Goal: Transaction & Acquisition: Purchase product/service

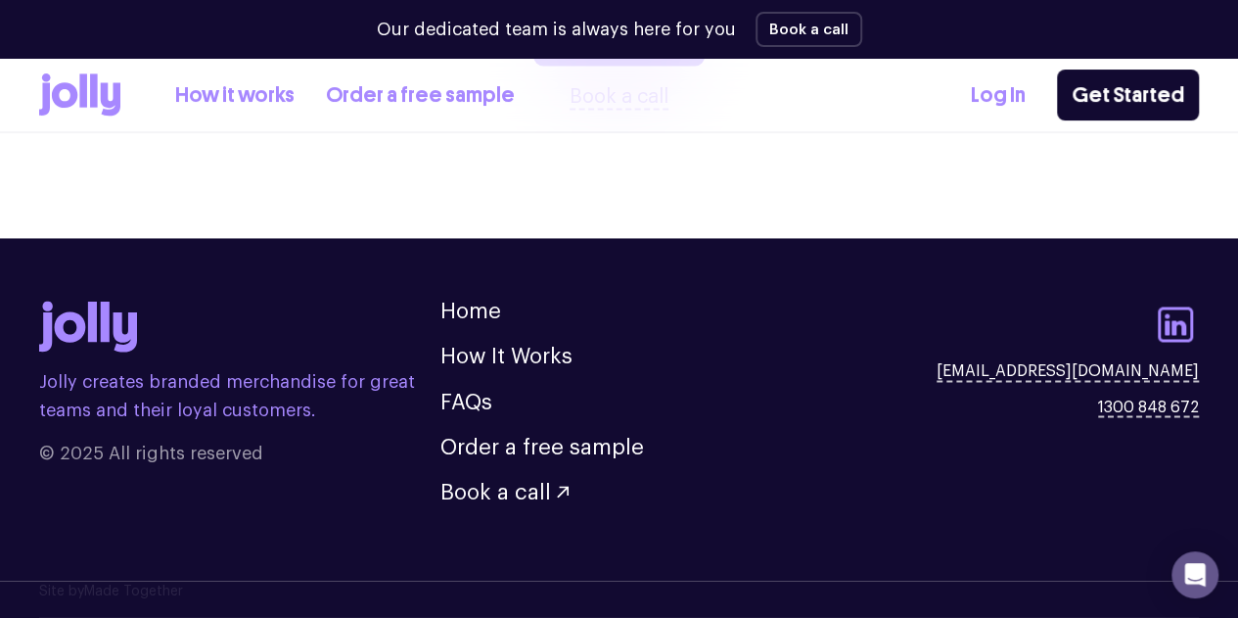
scroll to position [5582, 0]
click at [529, 358] on link "How It Works" at bounding box center [506, 356] width 132 height 22
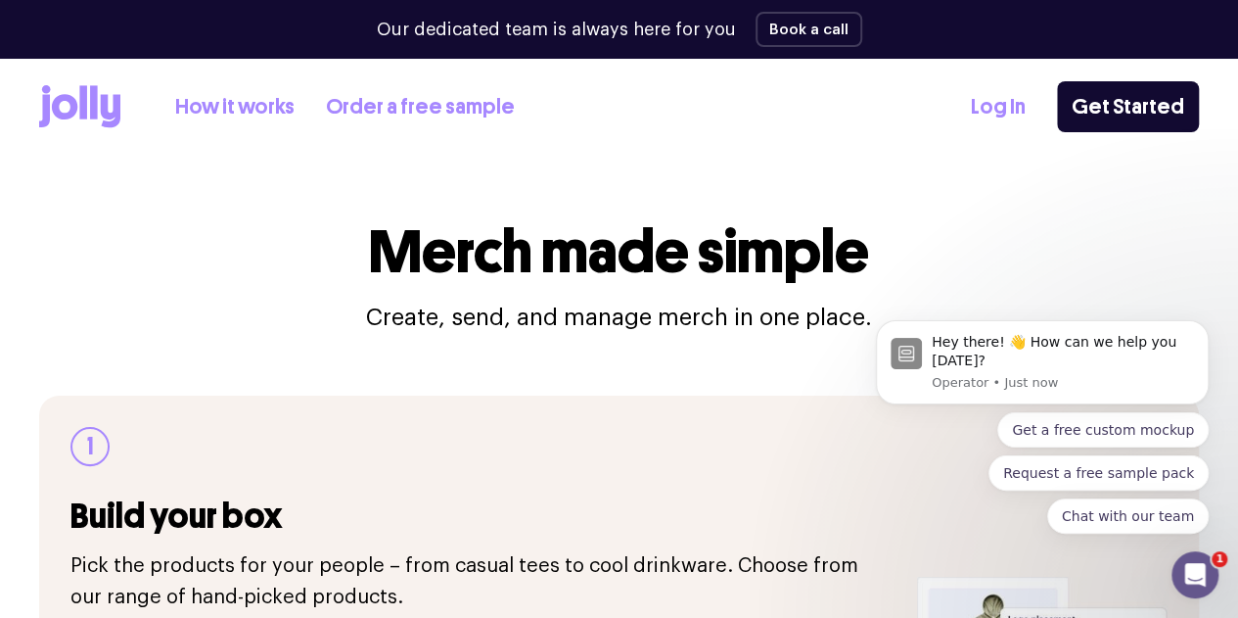
click at [473, 107] on link "Order a free sample" at bounding box center [420, 107] width 189 height 32
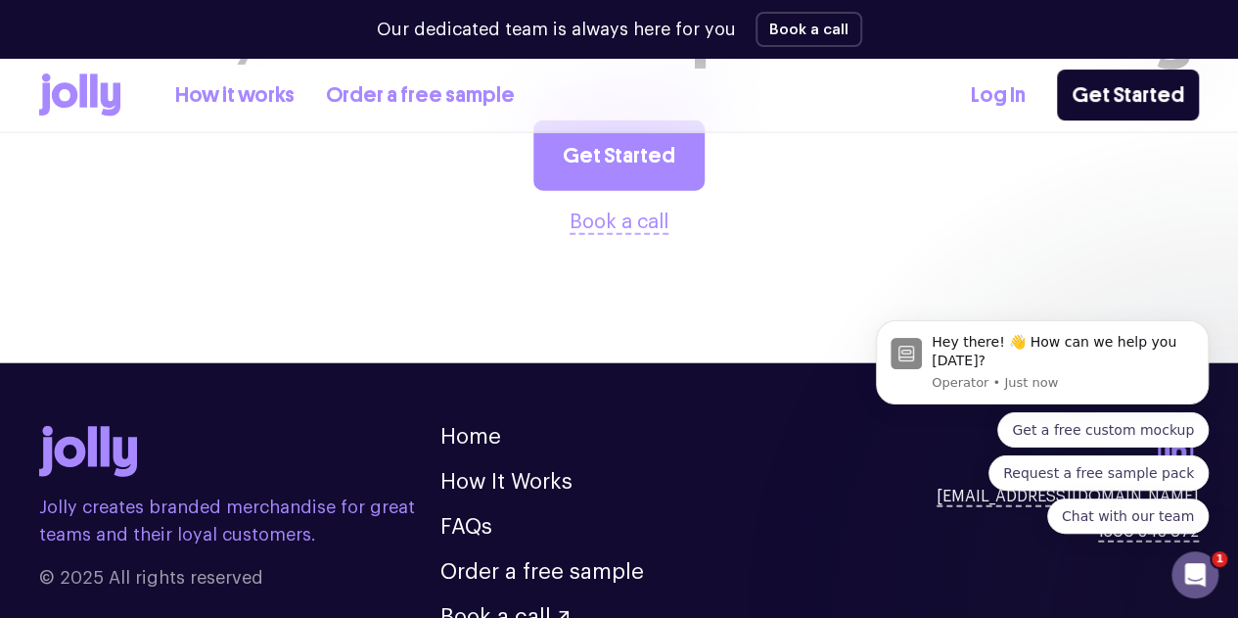
scroll to position [2447, 0]
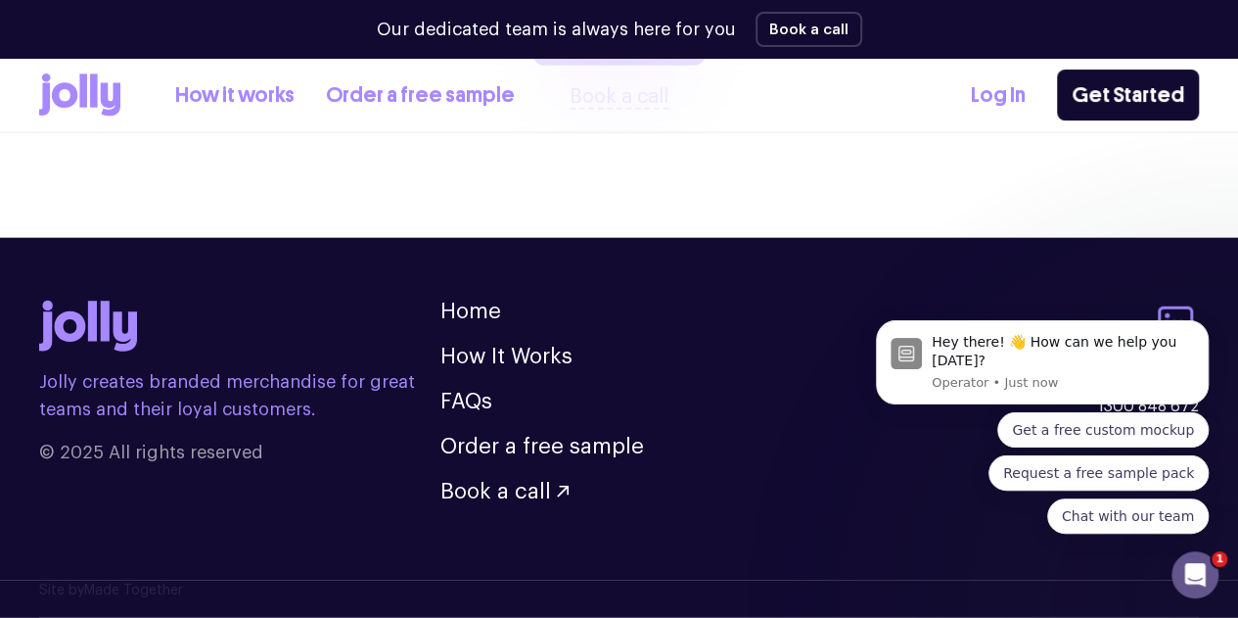
click at [229, 111] on div "How it works Order a free sample" at bounding box center [277, 94] width 476 height 43
click at [254, 92] on link "How it works" at bounding box center [234, 95] width 119 height 32
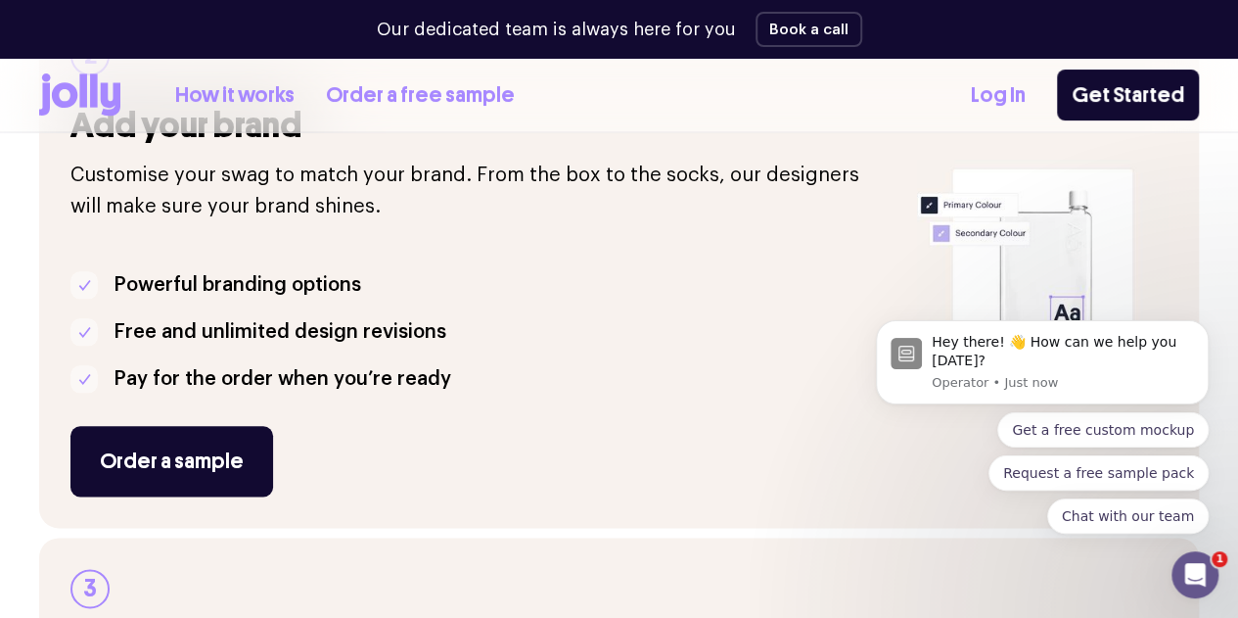
scroll to position [783, 0]
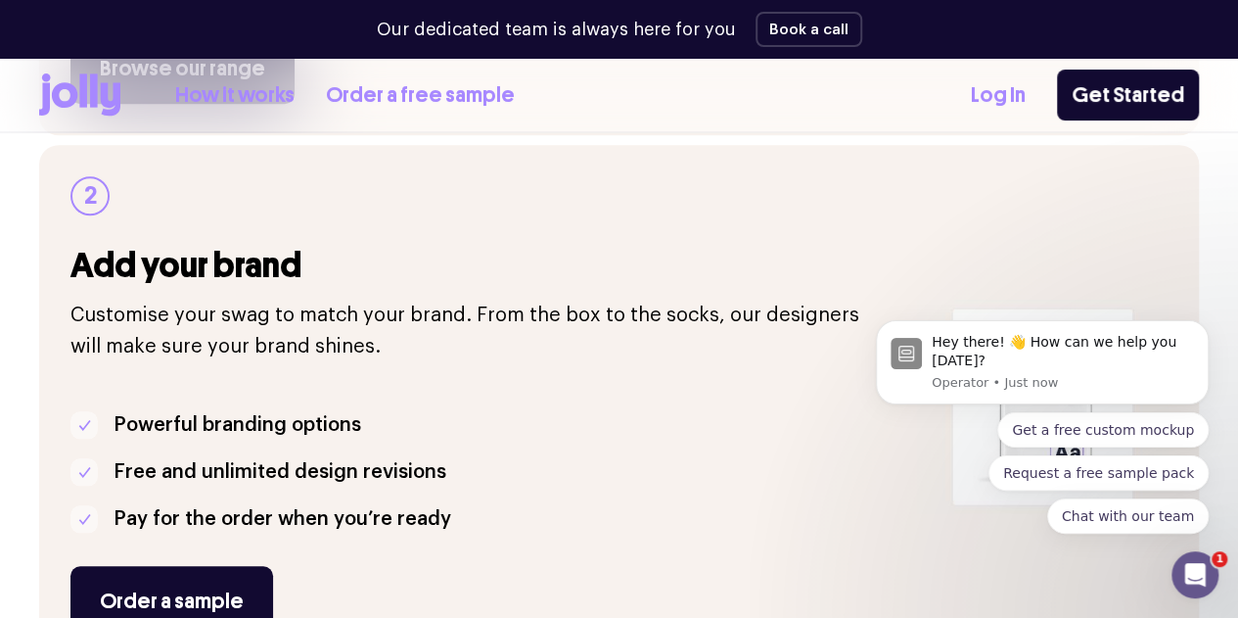
click at [285, 104] on link "Browse our range" at bounding box center [182, 68] width 224 height 70
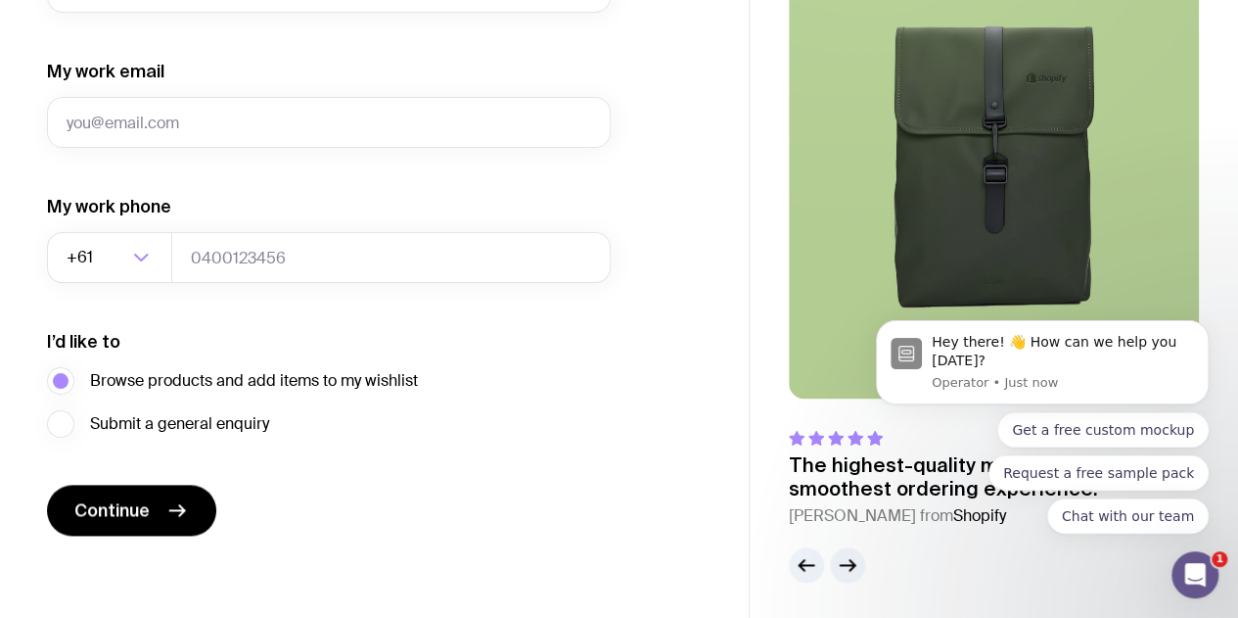
scroll to position [1045, 0]
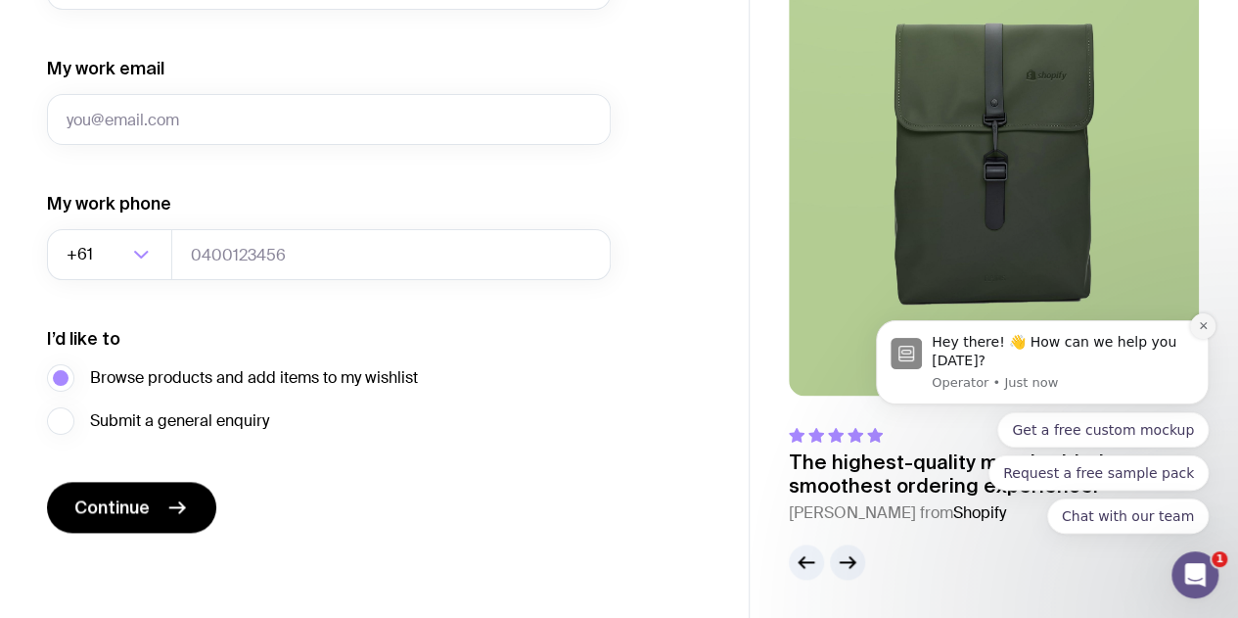
click at [1201, 331] on icon "Dismiss notification" at bounding box center [1203, 325] width 11 height 11
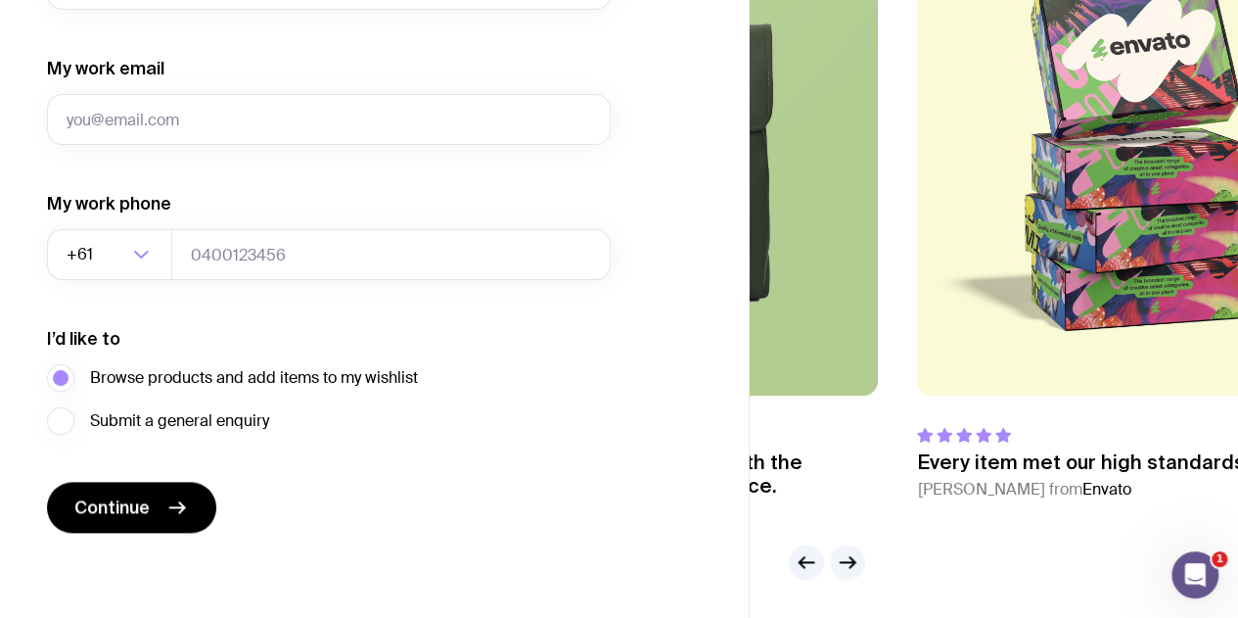
drag, startPoint x: 998, startPoint y: 229, endPoint x: 517, endPoint y: 349, distance: 496.3
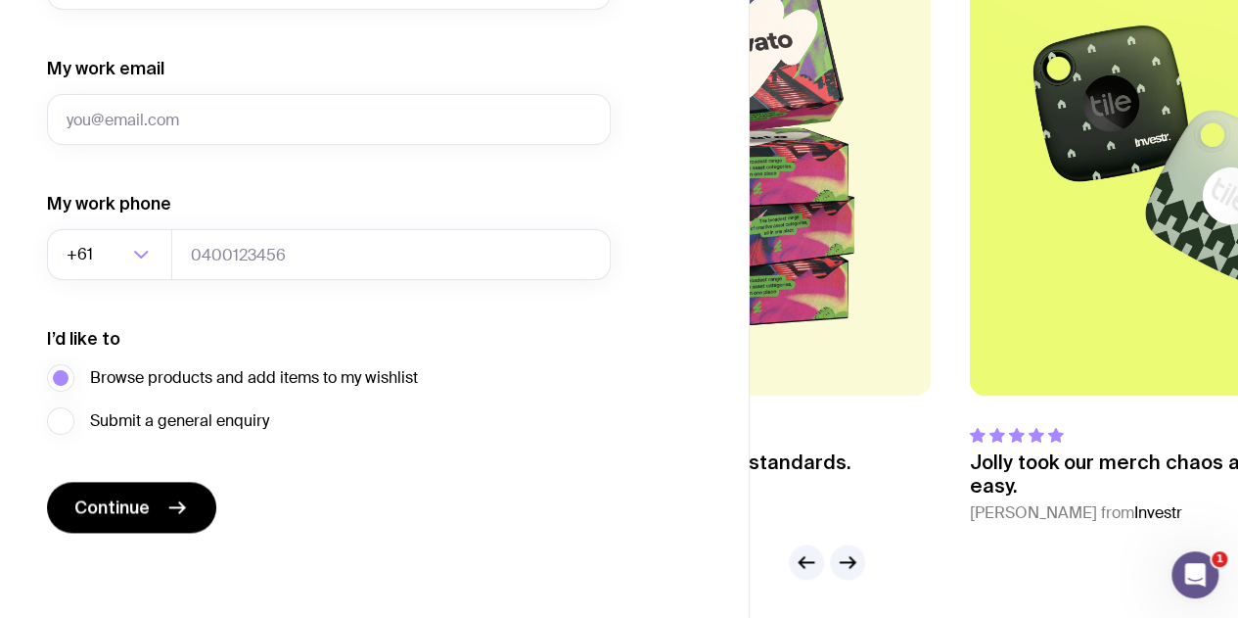
drag, startPoint x: 1114, startPoint y: 238, endPoint x: 843, endPoint y: 275, distance: 273.6
click at [843, 275] on img at bounding box center [725, 149] width 410 height 492
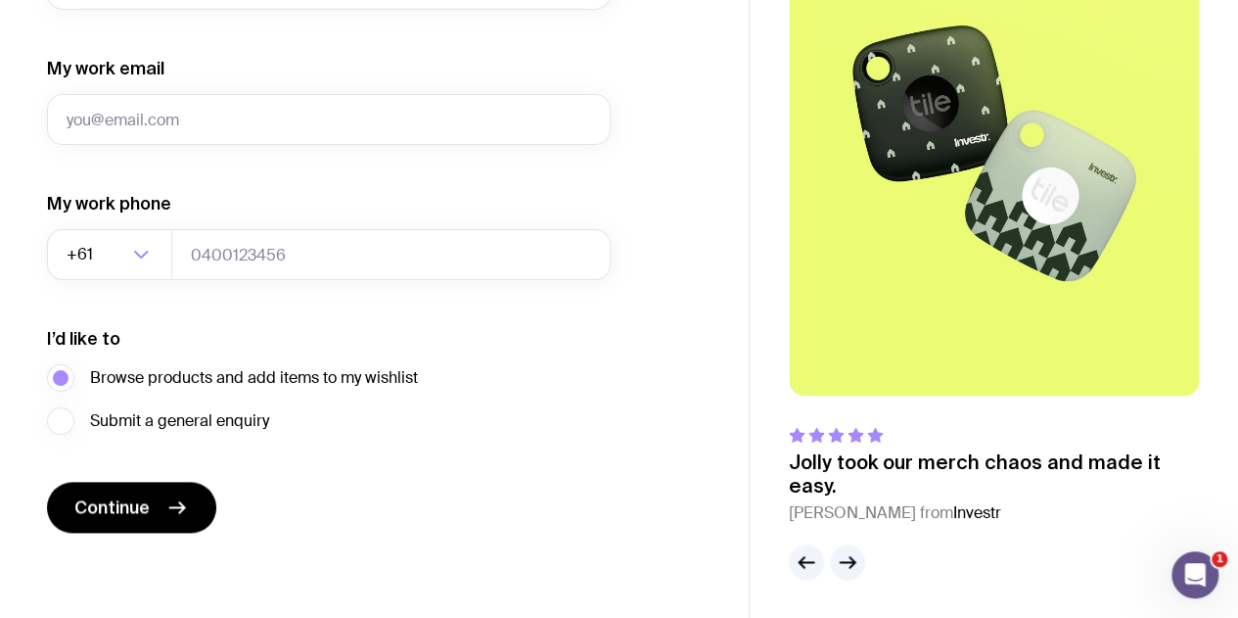
drag, startPoint x: 1112, startPoint y: 255, endPoint x: 1072, endPoint y: 268, distance: 42.1
click at [1072, 268] on img at bounding box center [994, 149] width 410 height 492
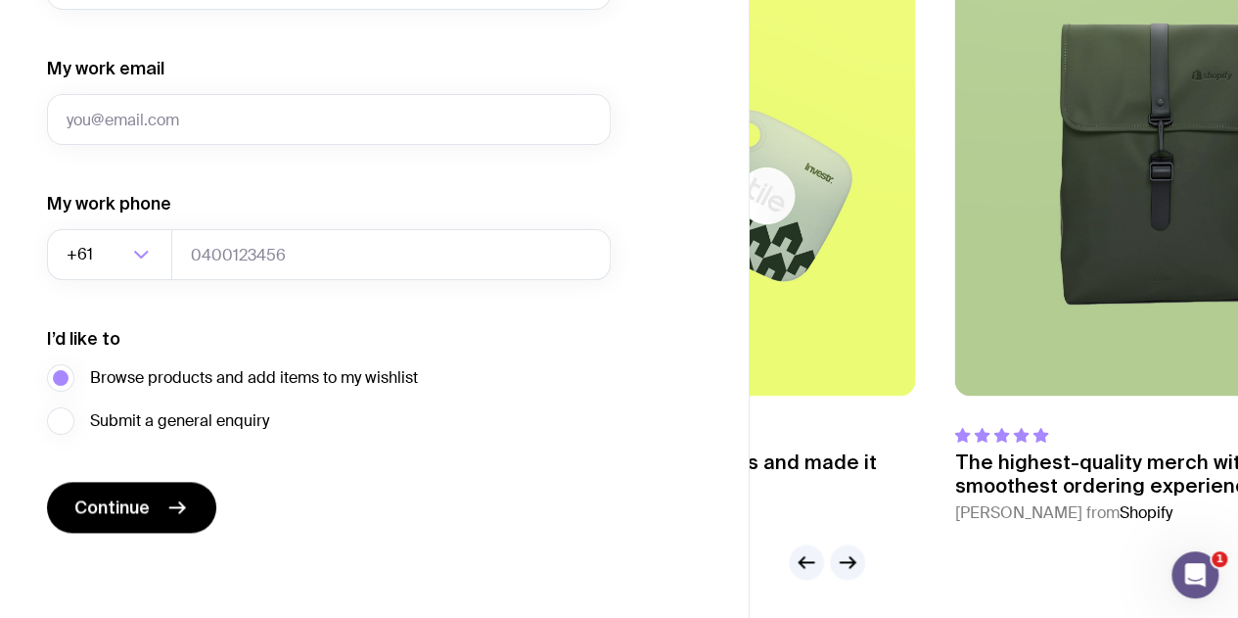
drag, startPoint x: 1058, startPoint y: 239, endPoint x: 759, endPoint y: 257, distance: 299.1
click at [763, 257] on img at bounding box center [710, 149] width 410 height 492
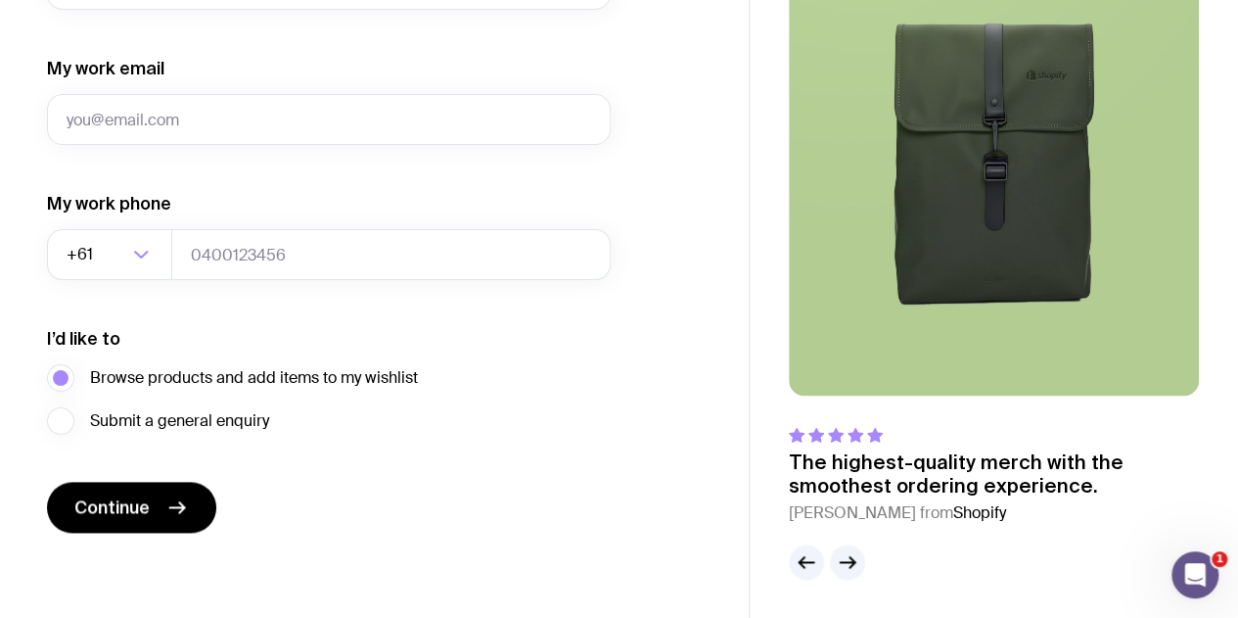
drag, startPoint x: 1028, startPoint y: 179, endPoint x: 727, endPoint y: 234, distance: 305.4
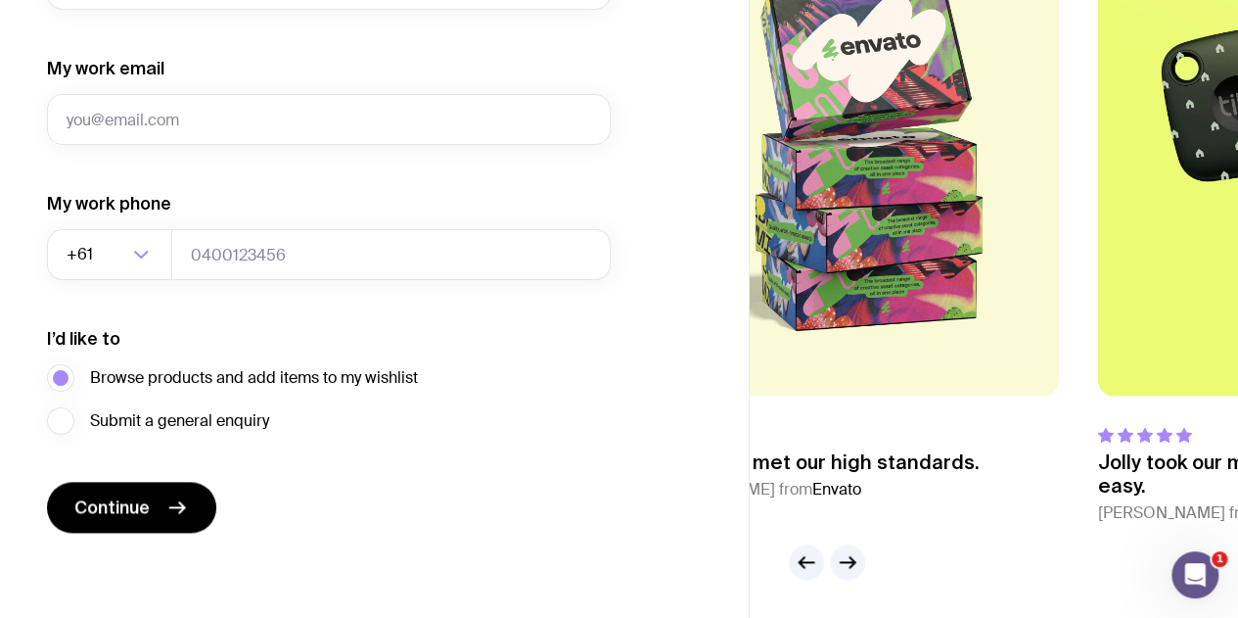
drag, startPoint x: 1010, startPoint y: 196, endPoint x: 732, endPoint y: 246, distance: 282.4
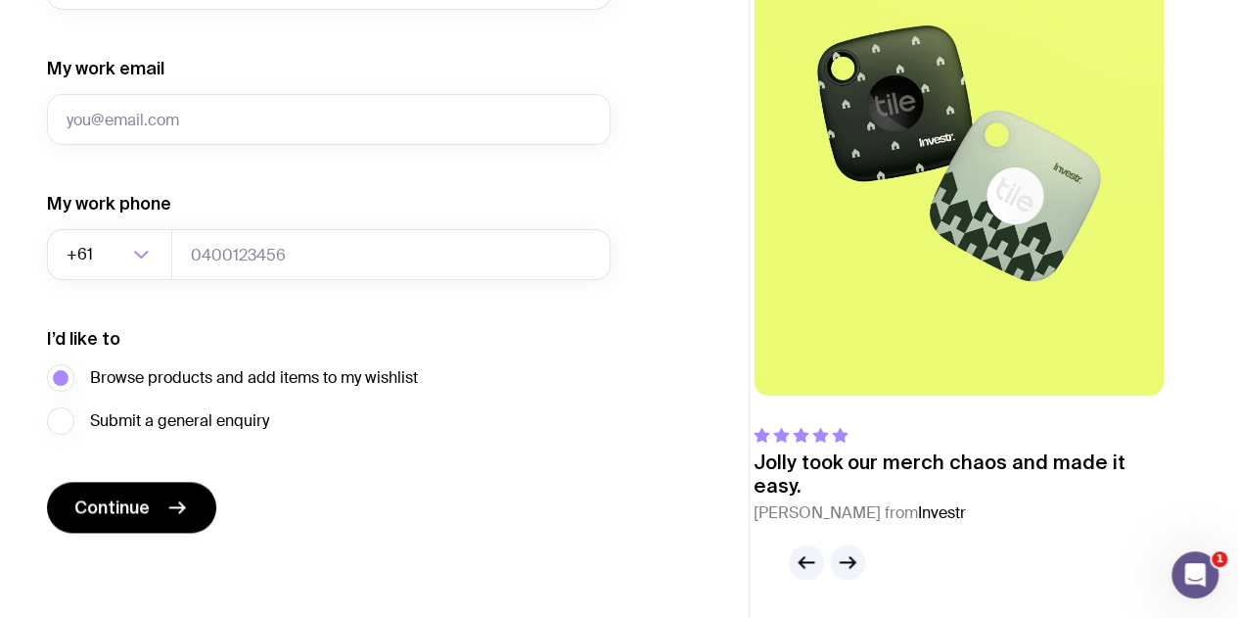
drag, startPoint x: 1051, startPoint y: 188, endPoint x: 814, endPoint y: 226, distance: 239.9
click at [816, 226] on img at bounding box center [959, 149] width 410 height 492
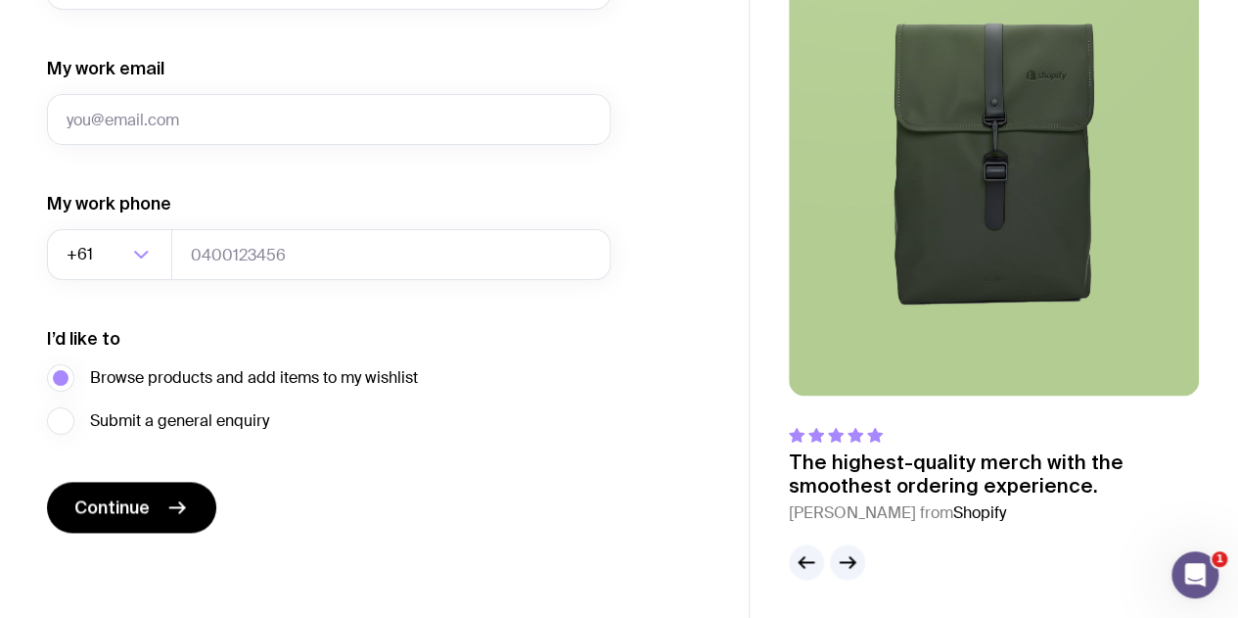
drag, startPoint x: 1037, startPoint y: 201, endPoint x: 698, endPoint y: 252, distance: 343.4
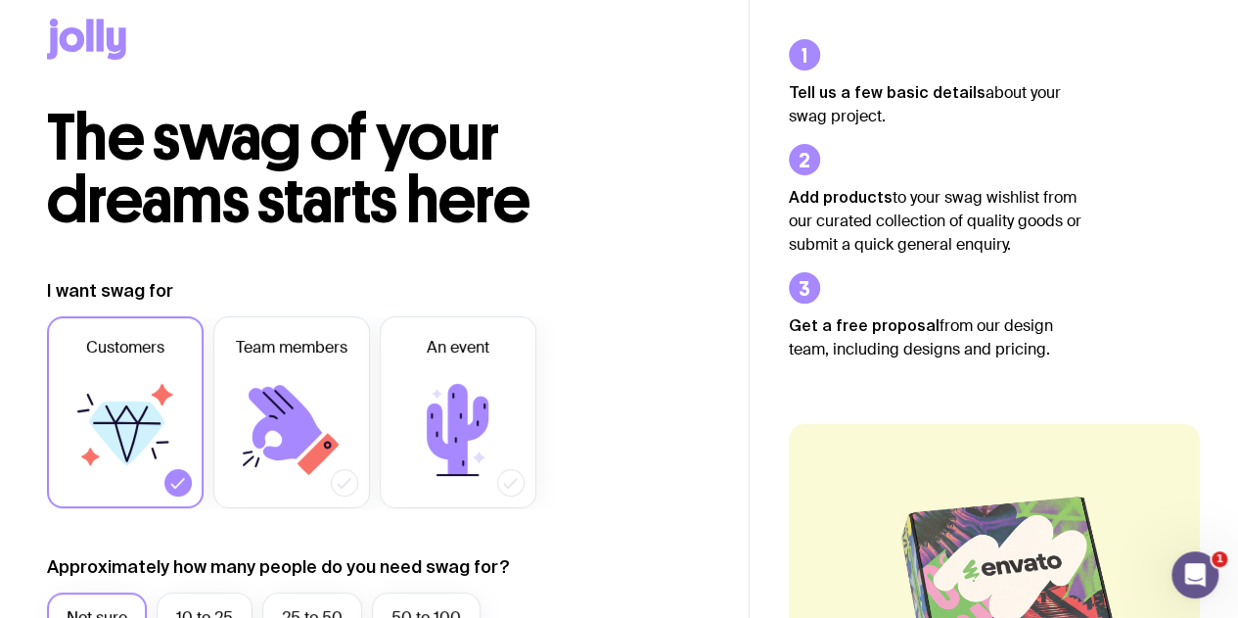
scroll to position [0, 0]
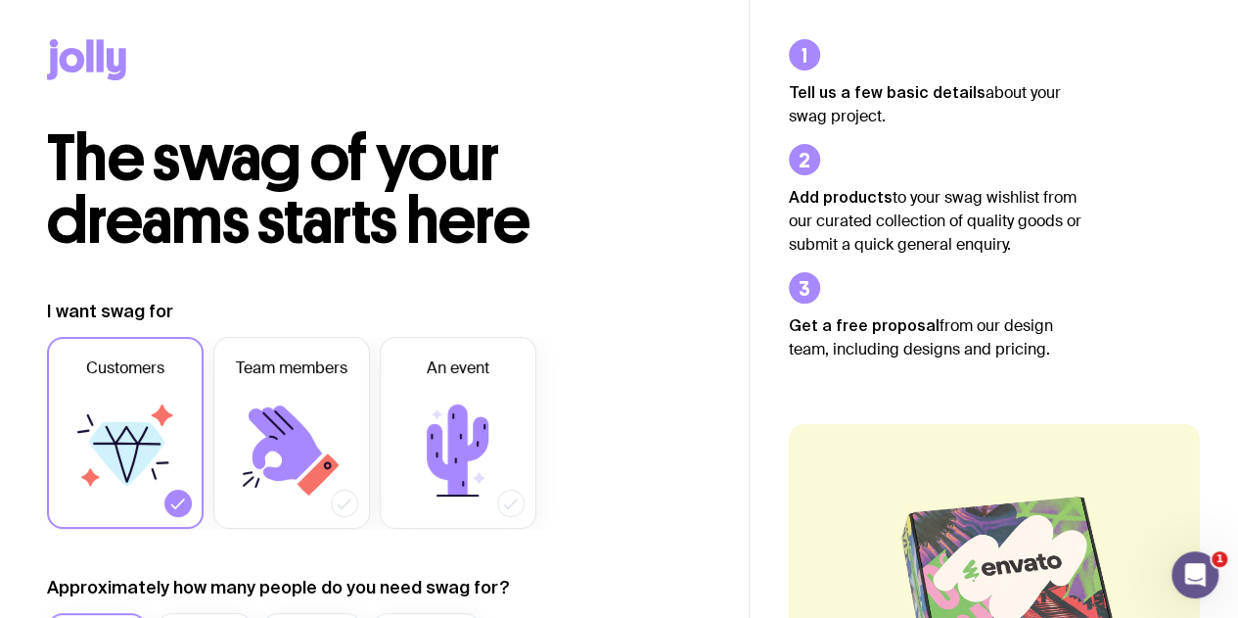
click at [97, 54] on icon at bounding box center [100, 55] width 7 height 32
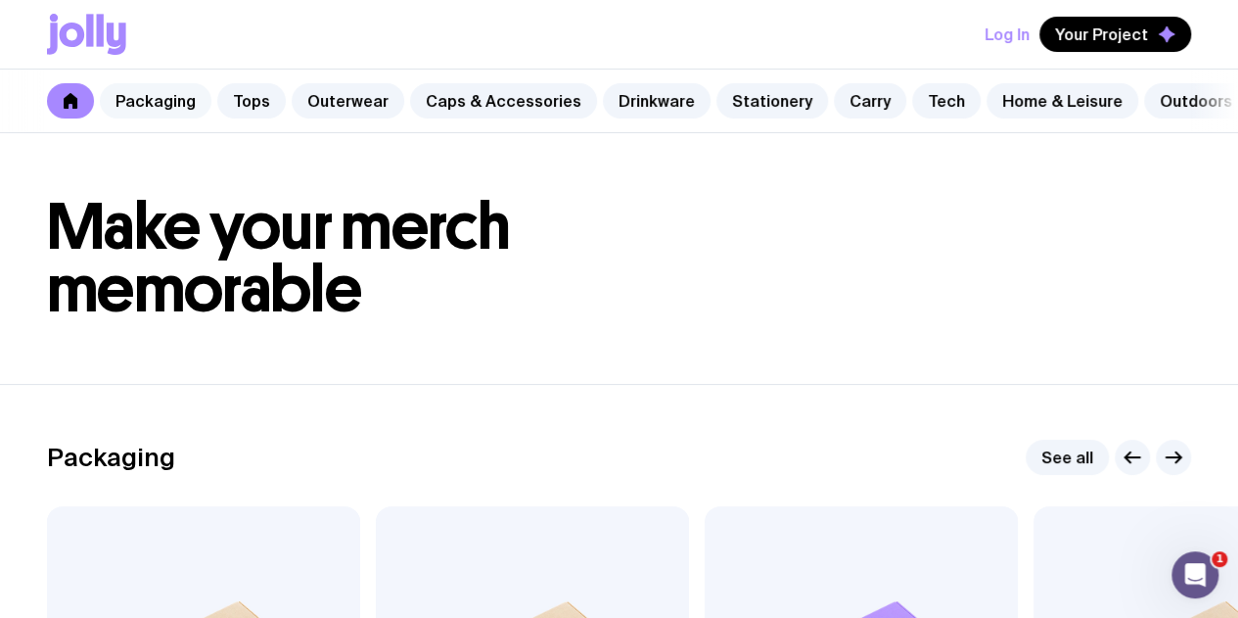
click at [162, 100] on link "Packaging" at bounding box center [156, 100] width 112 height 35
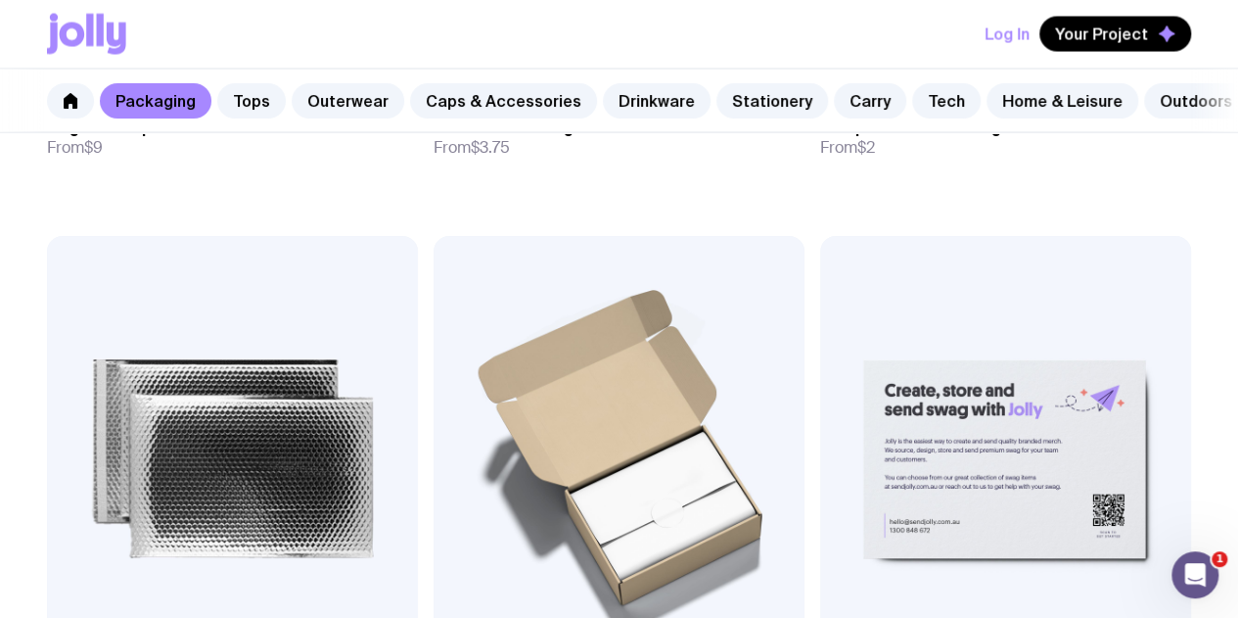
scroll to position [2039, 0]
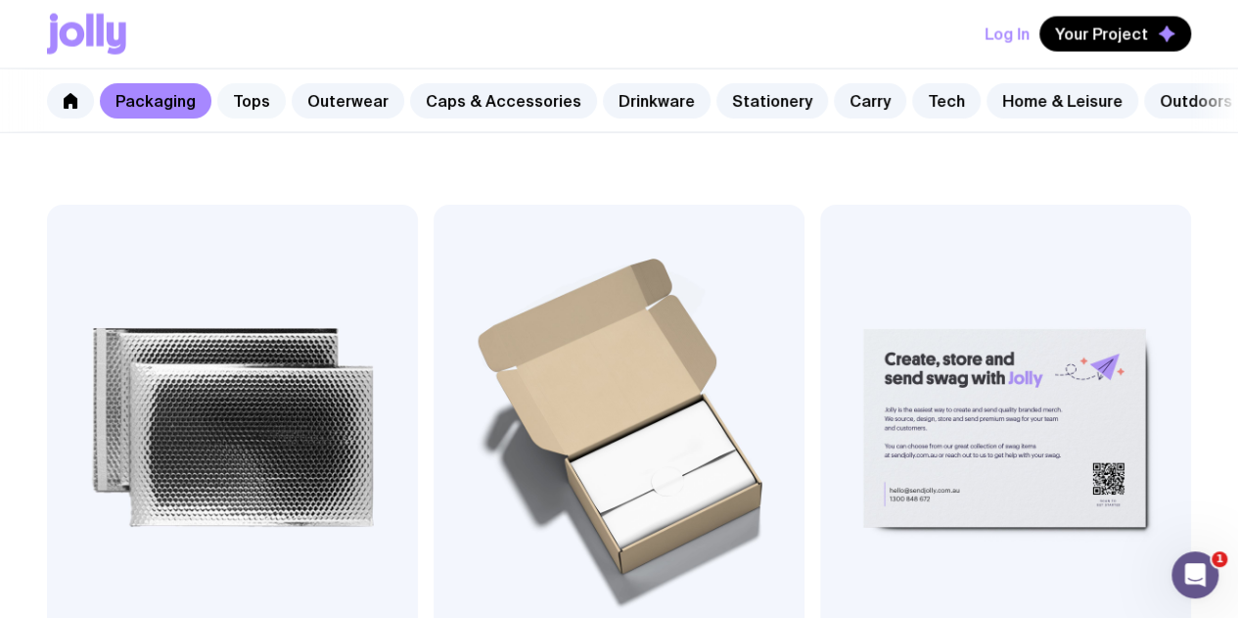
click at [237, 93] on link "Tops" at bounding box center [251, 100] width 69 height 35
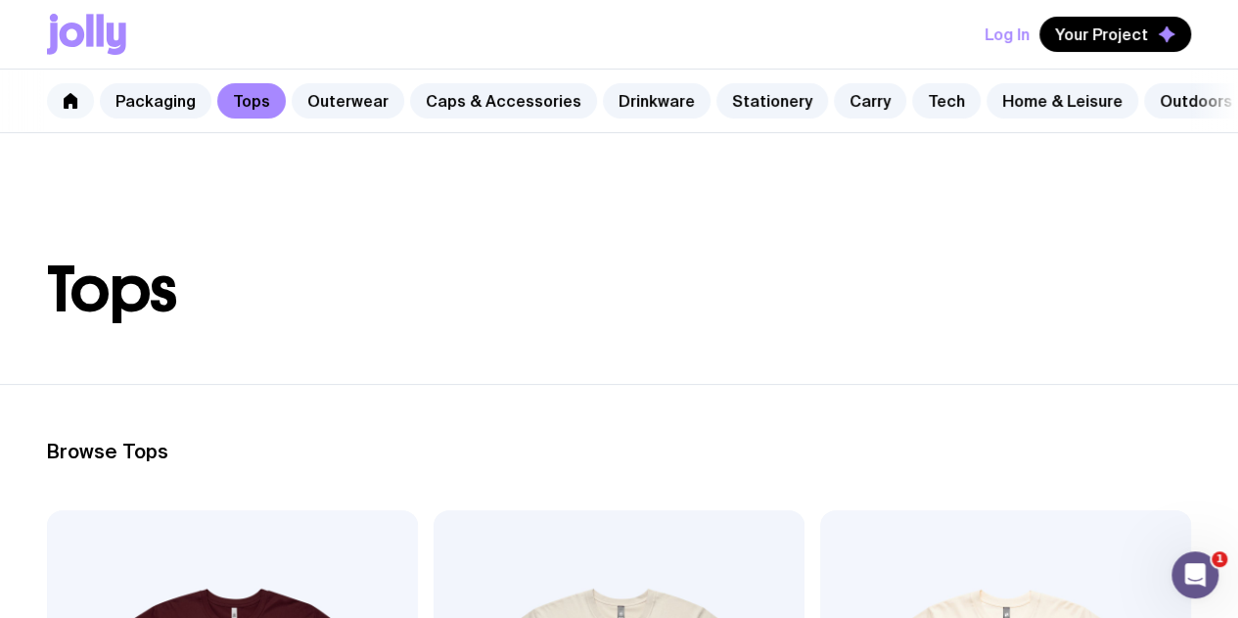
click at [74, 93] on icon at bounding box center [71, 101] width 16 height 16
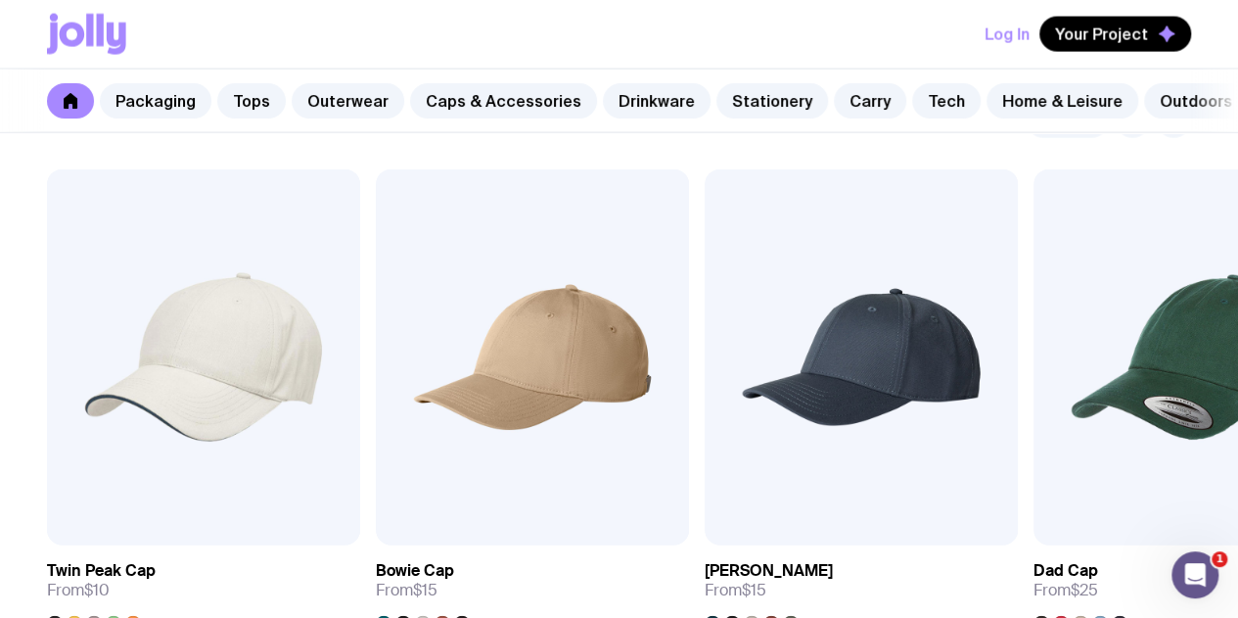
scroll to position [2251, 0]
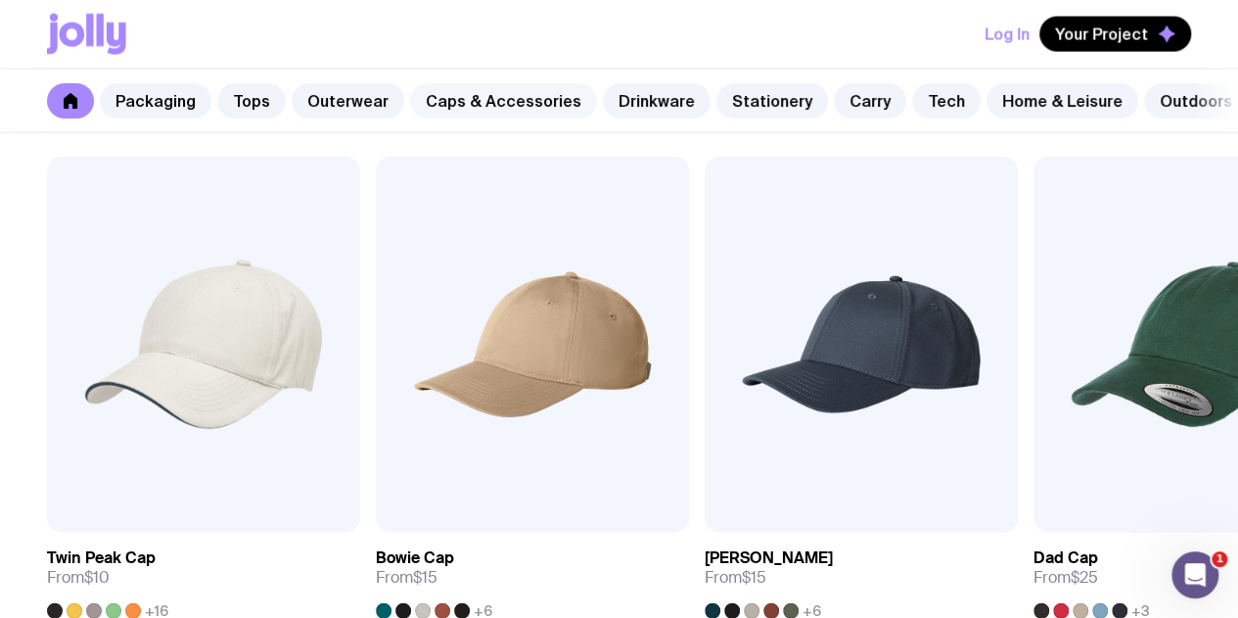
click at [452, 99] on link "Caps & Accessories" at bounding box center [503, 100] width 187 height 35
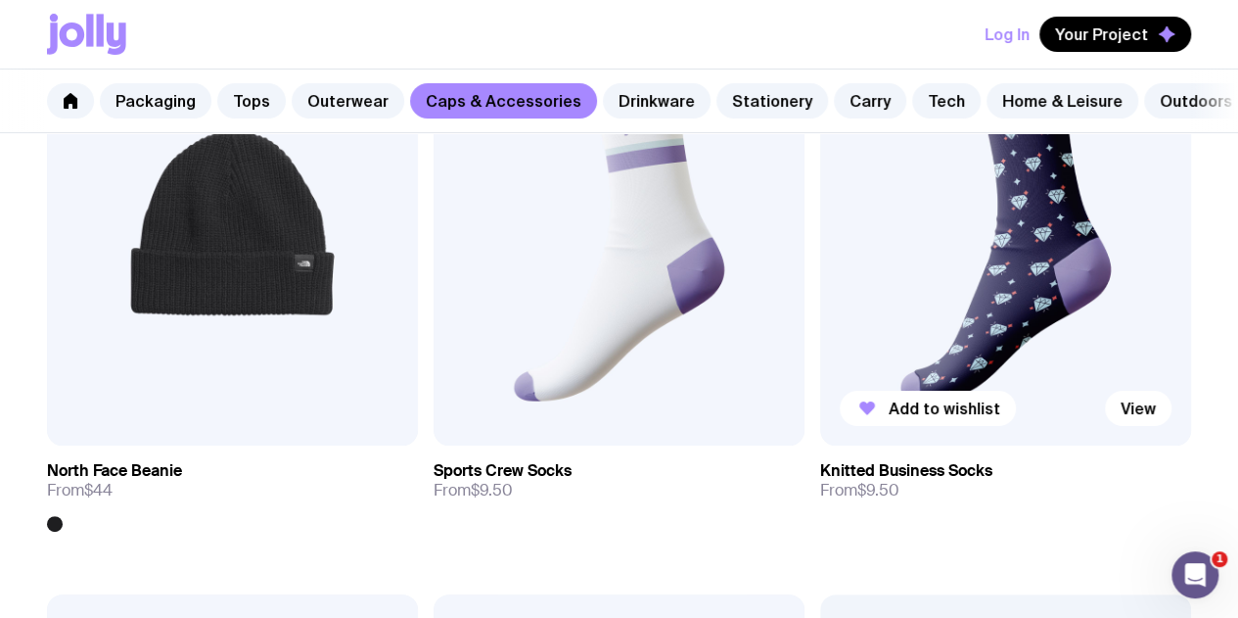
scroll to position [3504, 0]
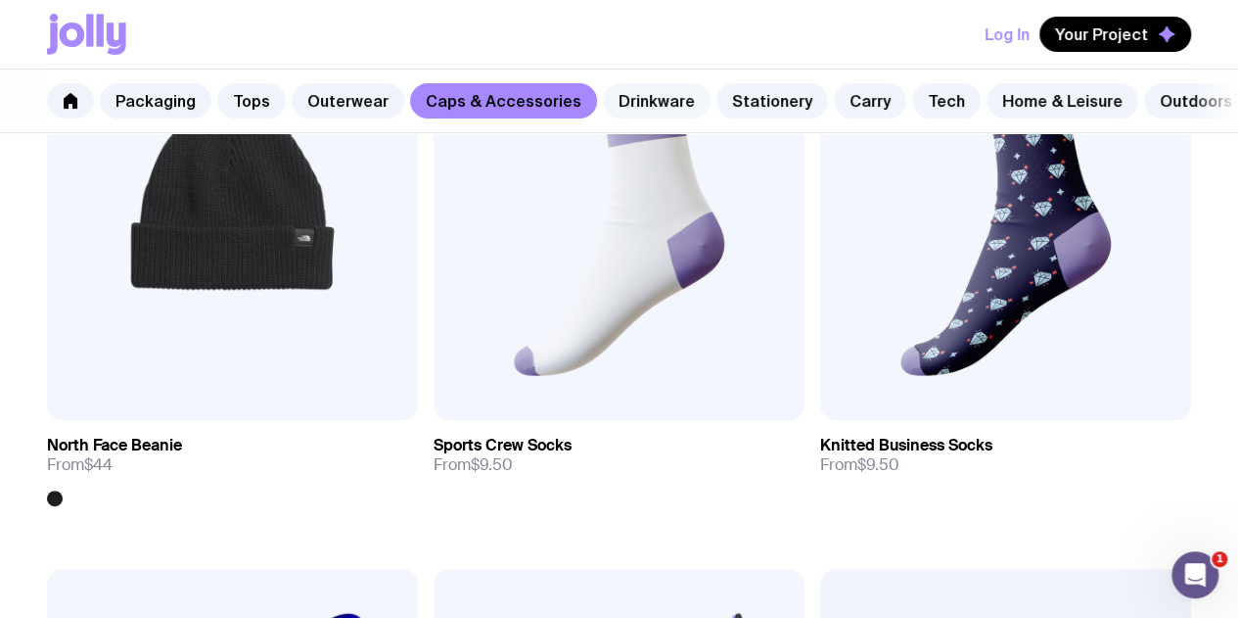
click at [648, 104] on link "Drinkware" at bounding box center [657, 100] width 108 height 35
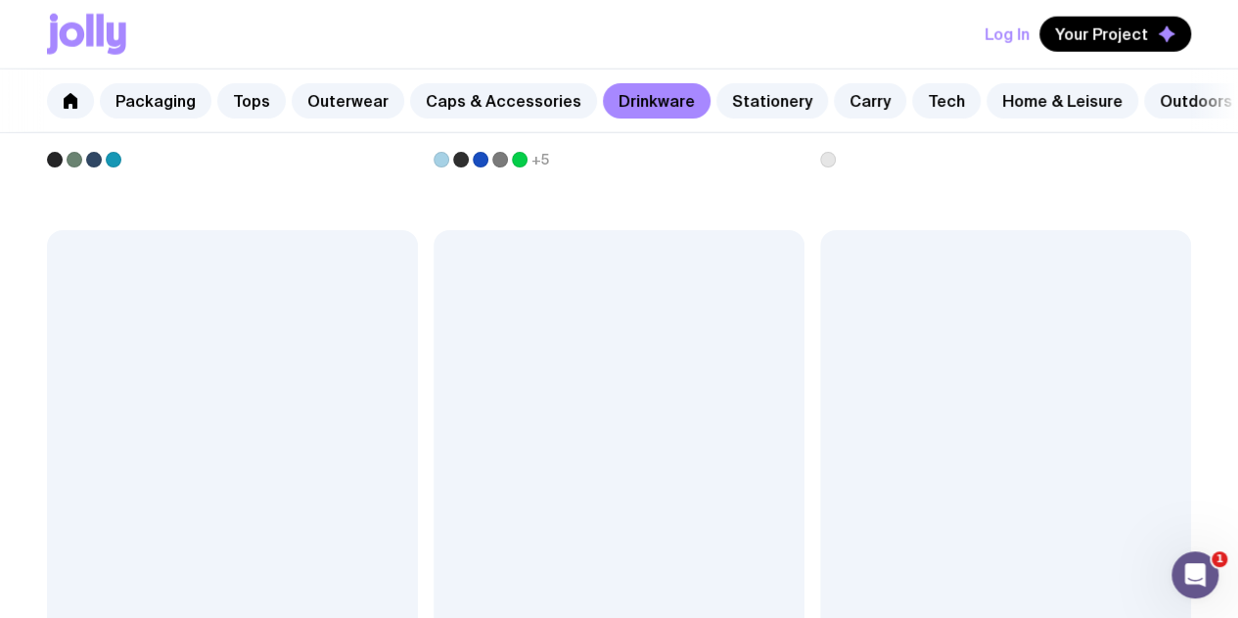
scroll to position [2838, 0]
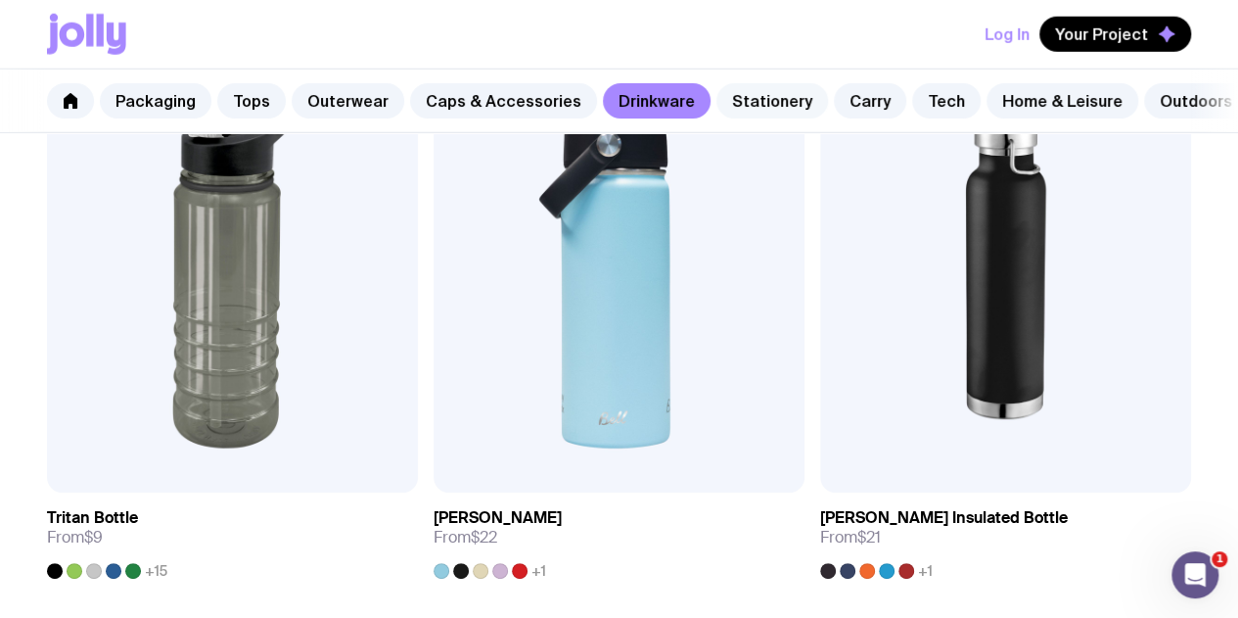
click at [746, 99] on link "Stationery" at bounding box center [772, 100] width 112 height 35
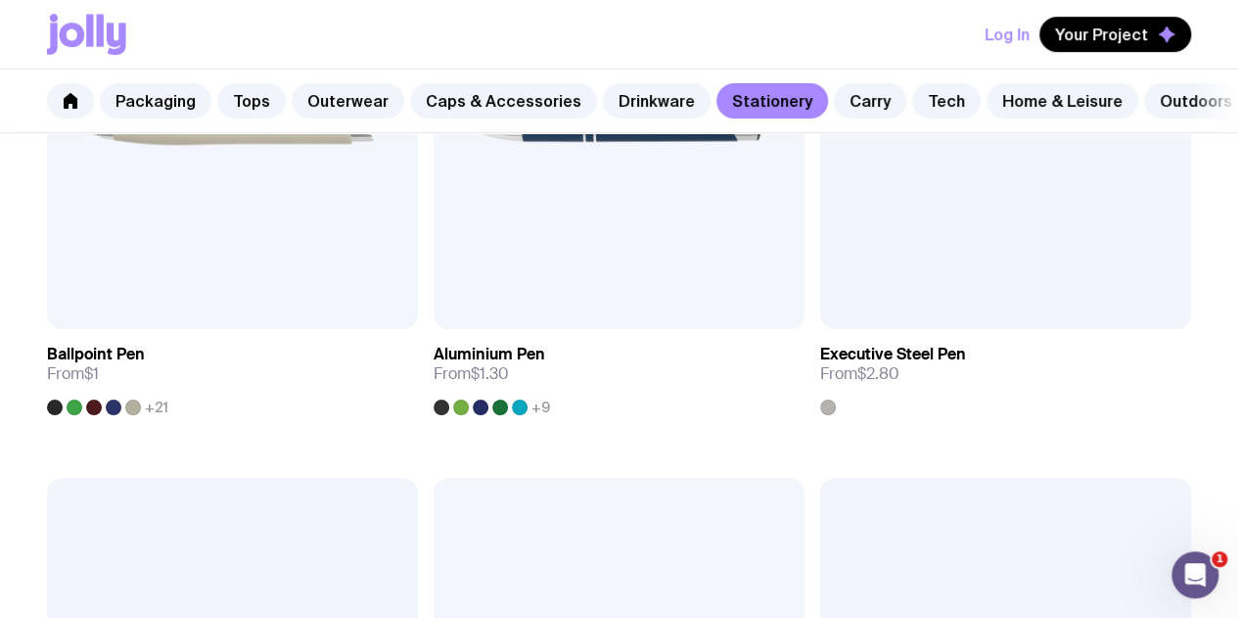
scroll to position [587, 0]
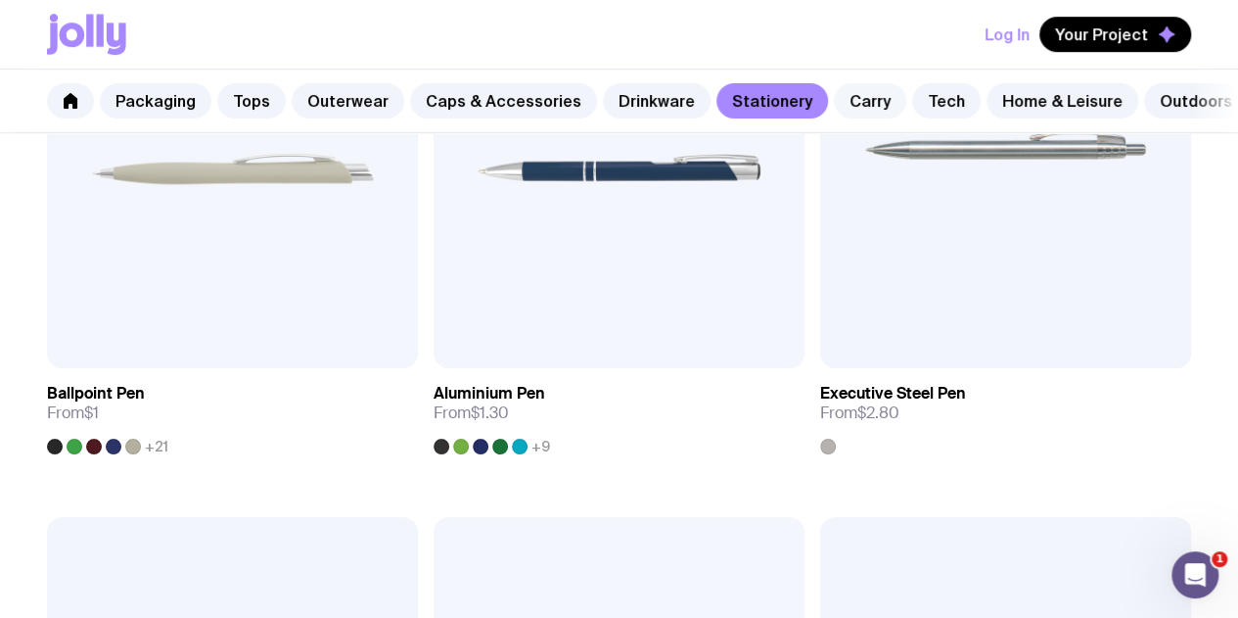
click at [847, 97] on link "Carry" at bounding box center [870, 100] width 72 height 35
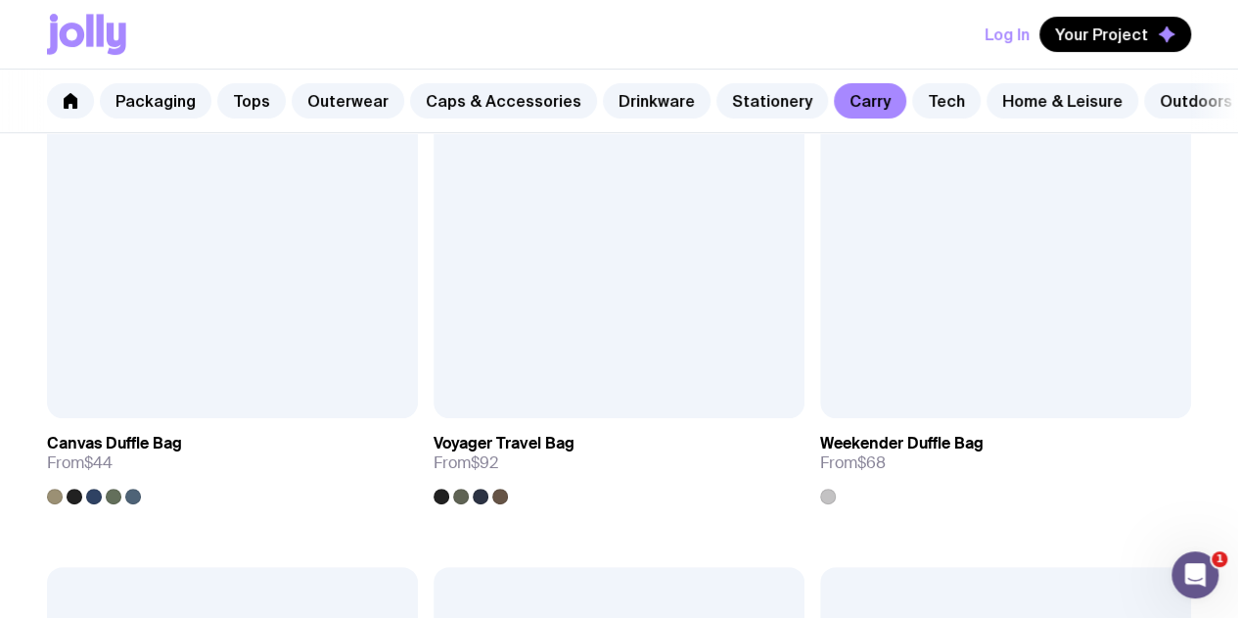
scroll to position [4208, 0]
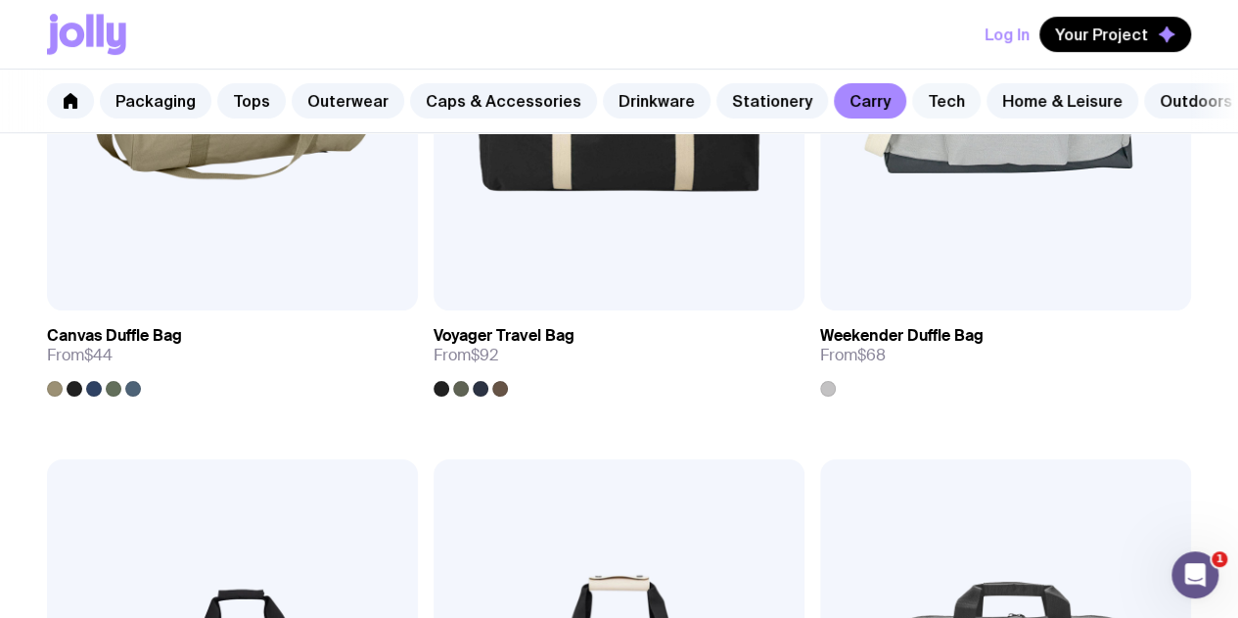
click at [917, 108] on link "Tech" at bounding box center [946, 100] width 69 height 35
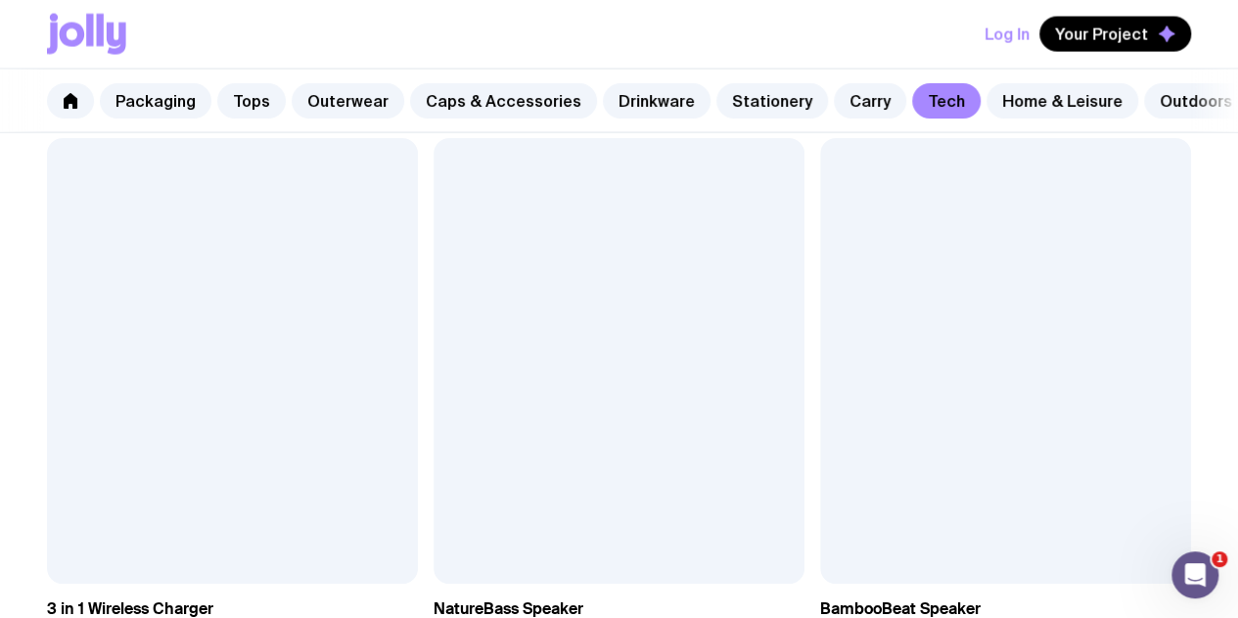
scroll to position [2349, 0]
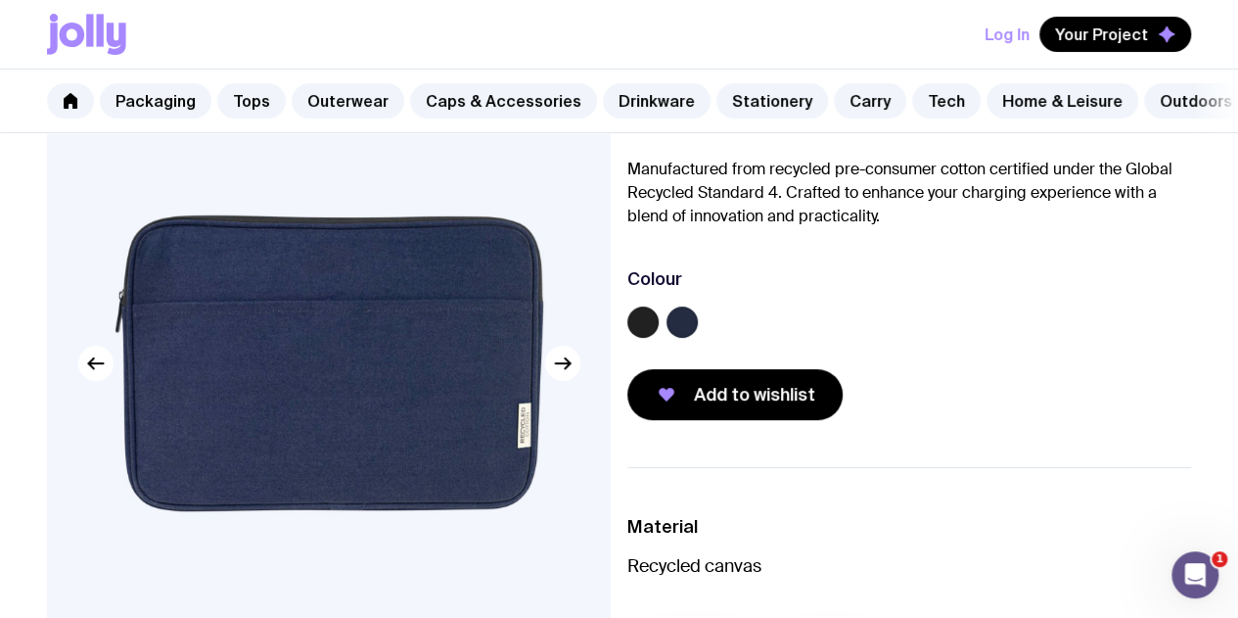
scroll to position [196, 0]
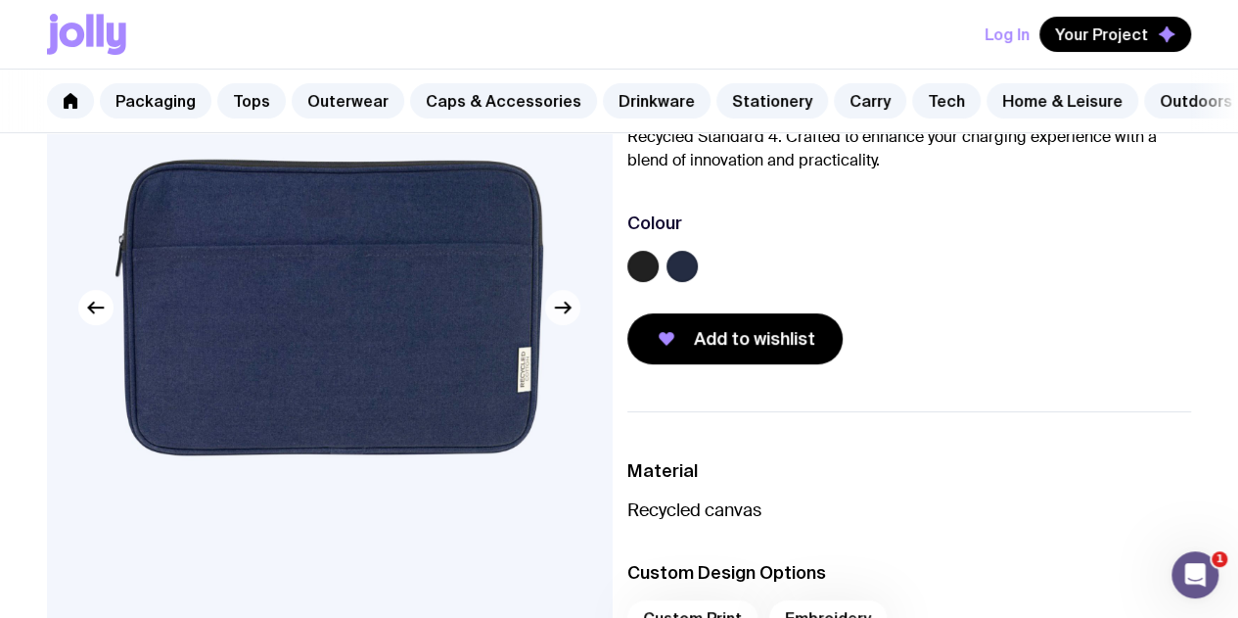
click at [572, 325] on button "button" at bounding box center [562, 307] width 35 height 35
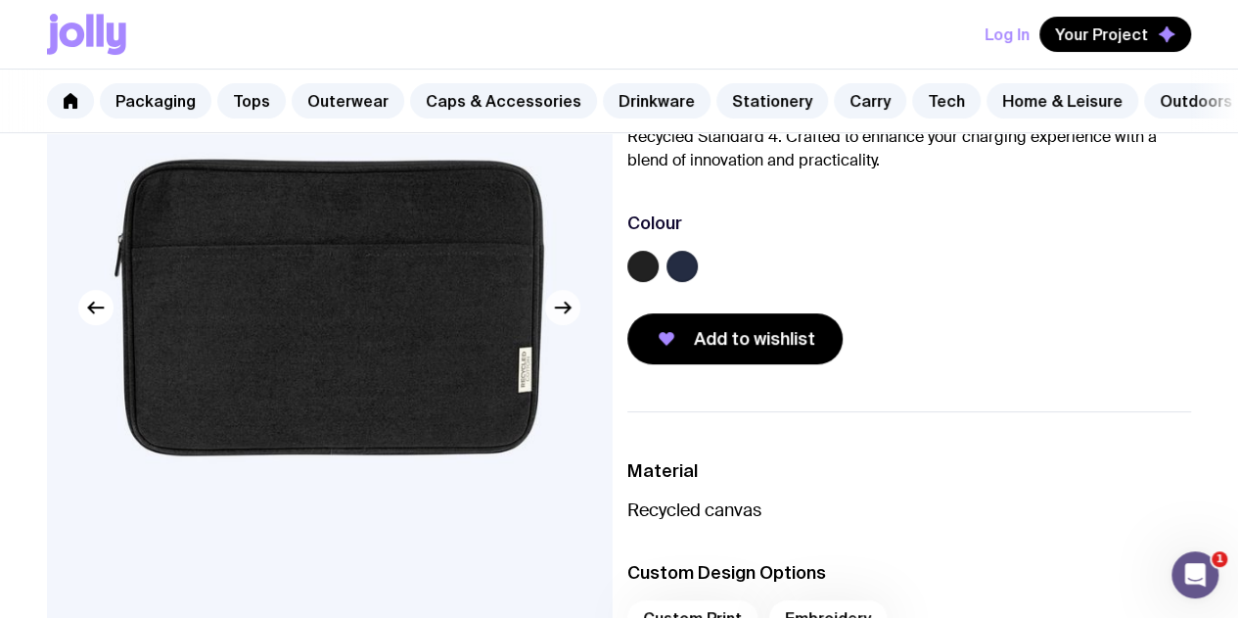
click at [572, 319] on icon "button" at bounding box center [562, 307] width 23 height 23
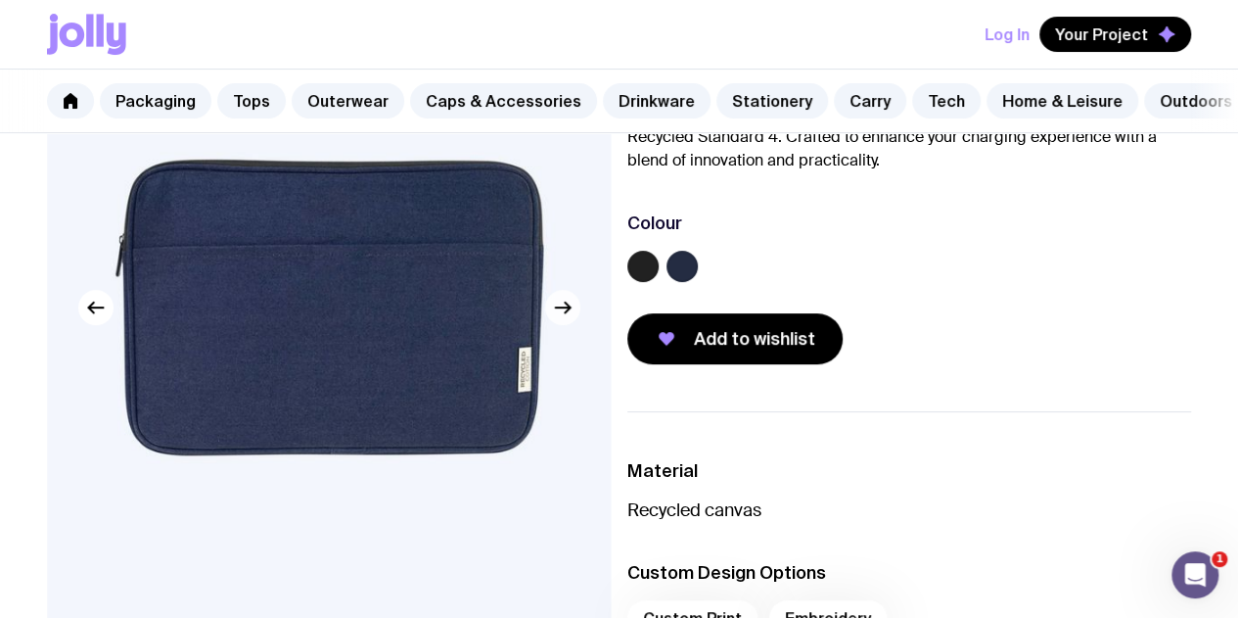
click at [572, 319] on icon "button" at bounding box center [562, 307] width 23 height 23
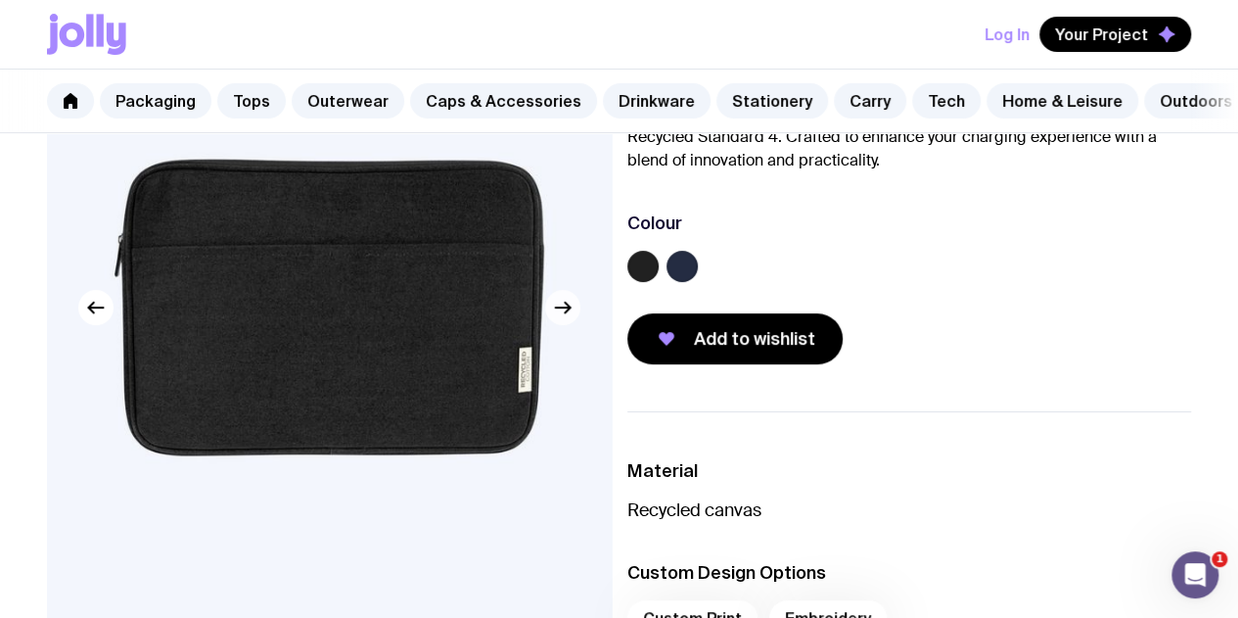
click at [572, 319] on icon "button" at bounding box center [562, 307] width 23 height 23
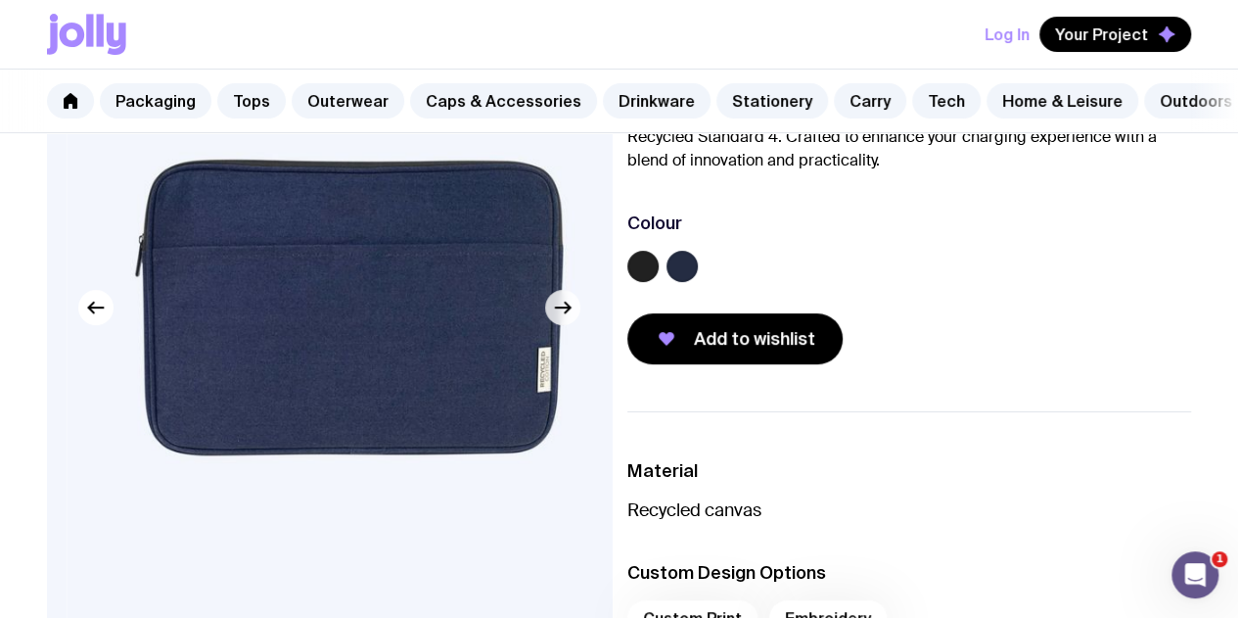
click at [572, 319] on icon "button" at bounding box center [562, 307] width 23 height 23
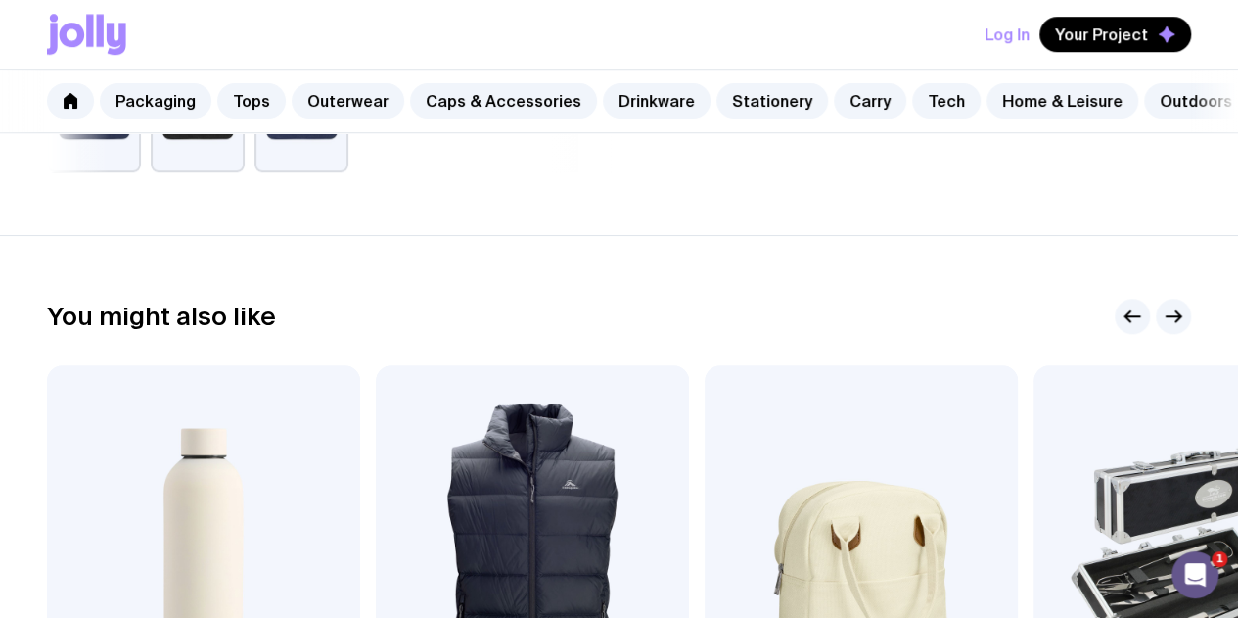
scroll to position [881, 0]
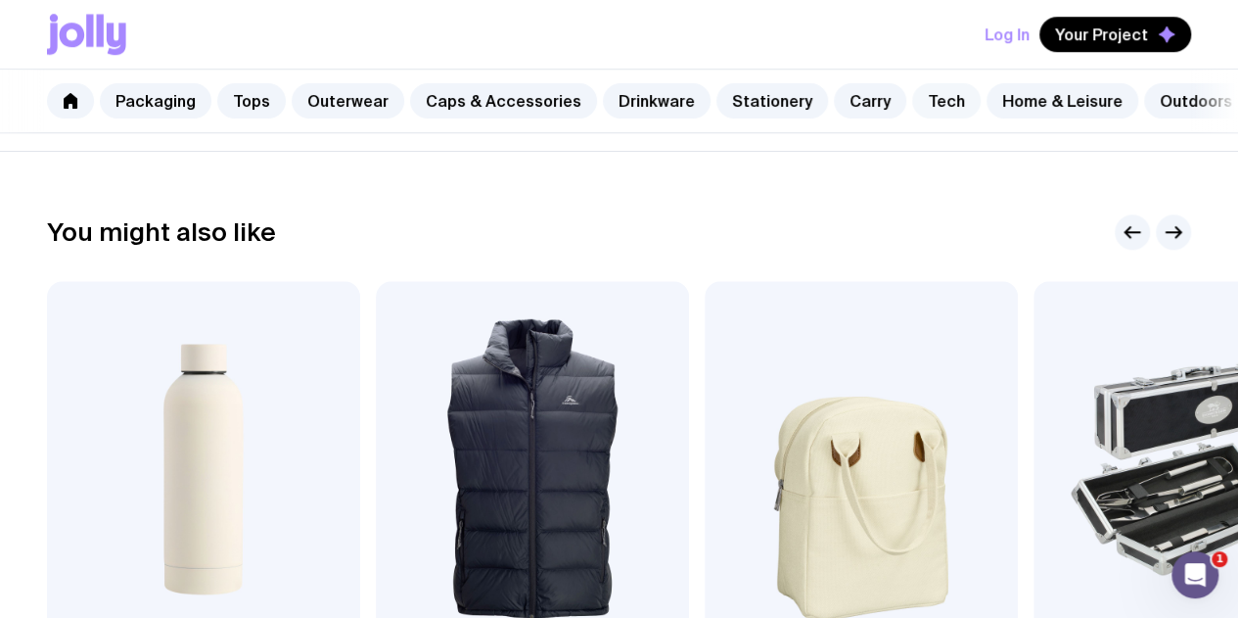
click at [912, 112] on link "Tech" at bounding box center [946, 100] width 69 height 35
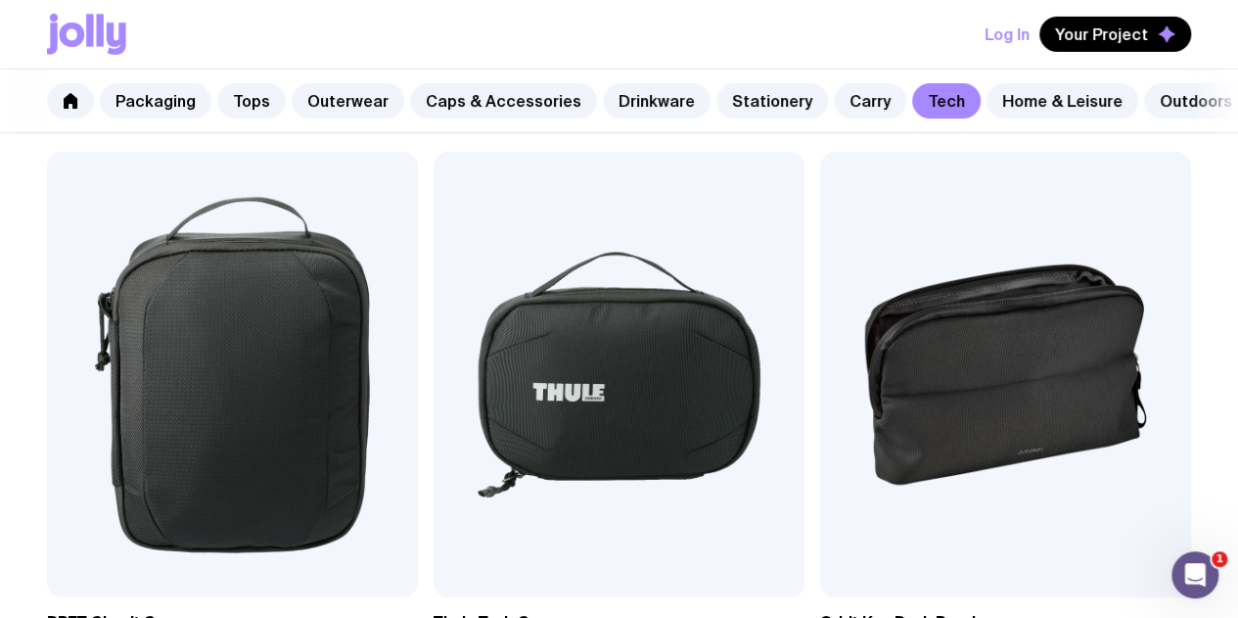
scroll to position [3520, 0]
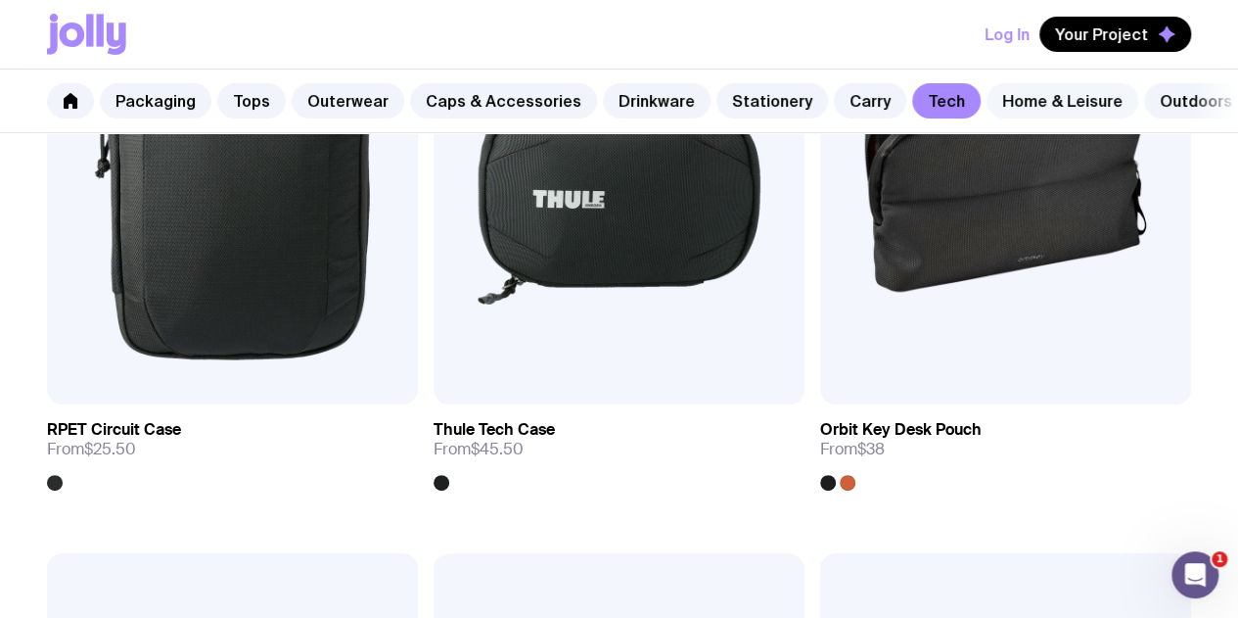
click at [1005, 100] on link "Home & Leisure" at bounding box center [1062, 100] width 152 height 35
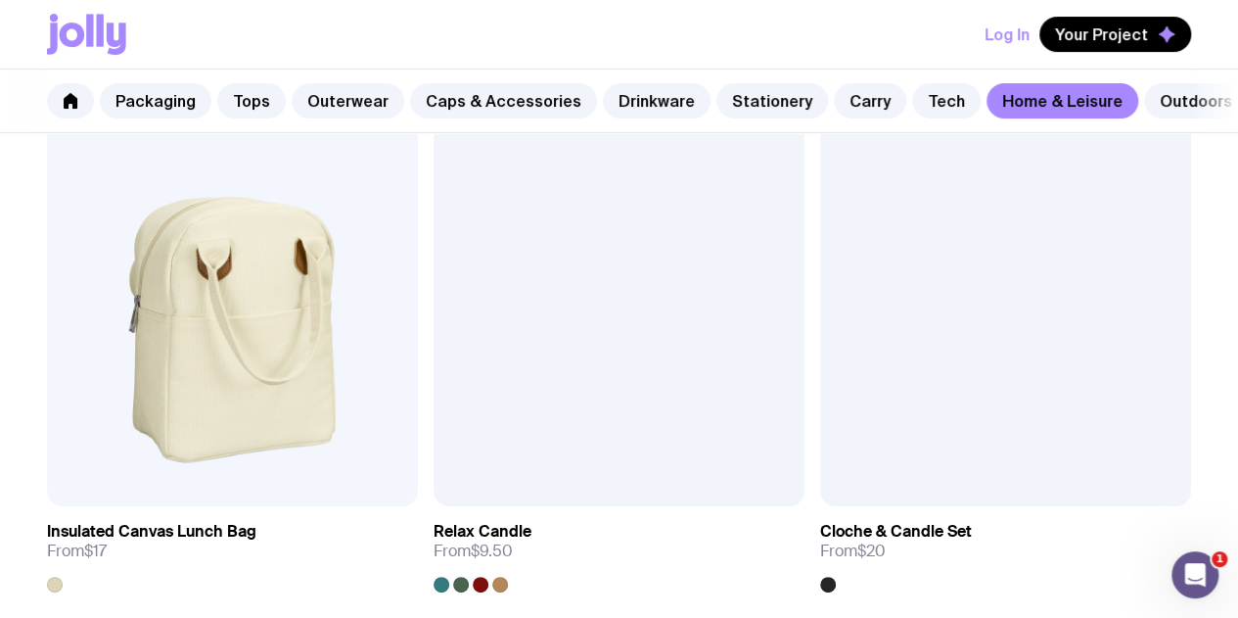
scroll to position [4017, 0]
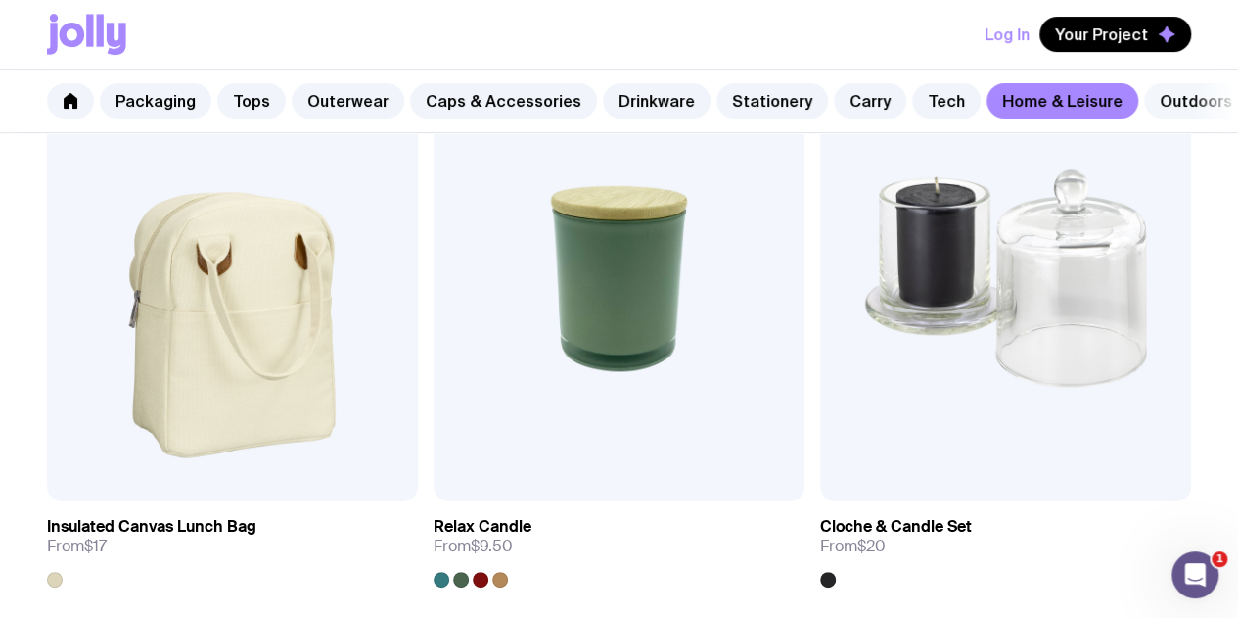
click at [1171, 110] on link "Outdoors" at bounding box center [1196, 100] width 104 height 35
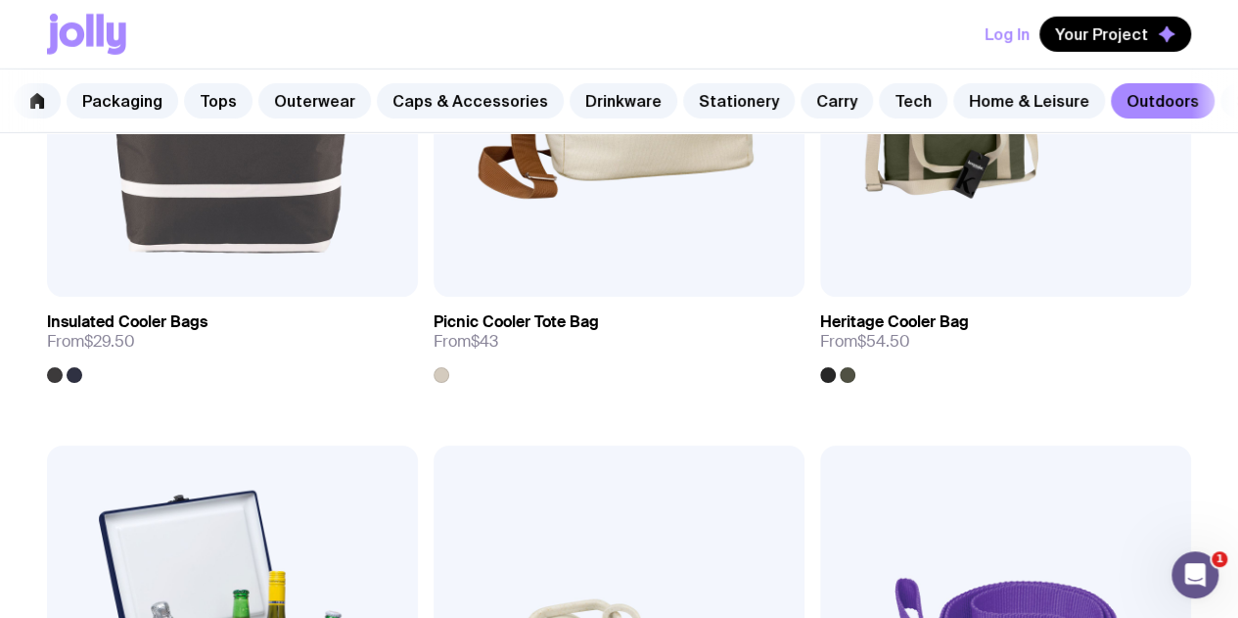
scroll to position [0, 53]
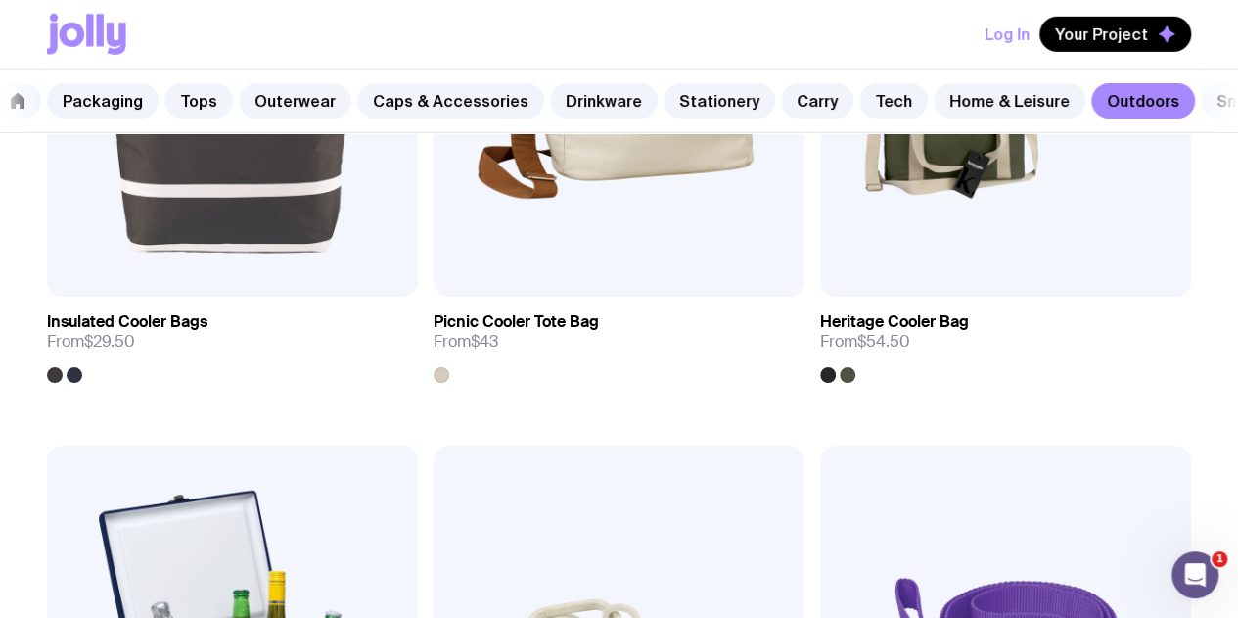
drag, startPoint x: 1190, startPoint y: 101, endPoint x: 1179, endPoint y: 113, distance: 15.9
click at [1179, 113] on nav "Packaging Tops Outerwear Caps & Accessories Drinkware Stationery Carry Tech Hom…" at bounding box center [619, 101] width 1238 height 64
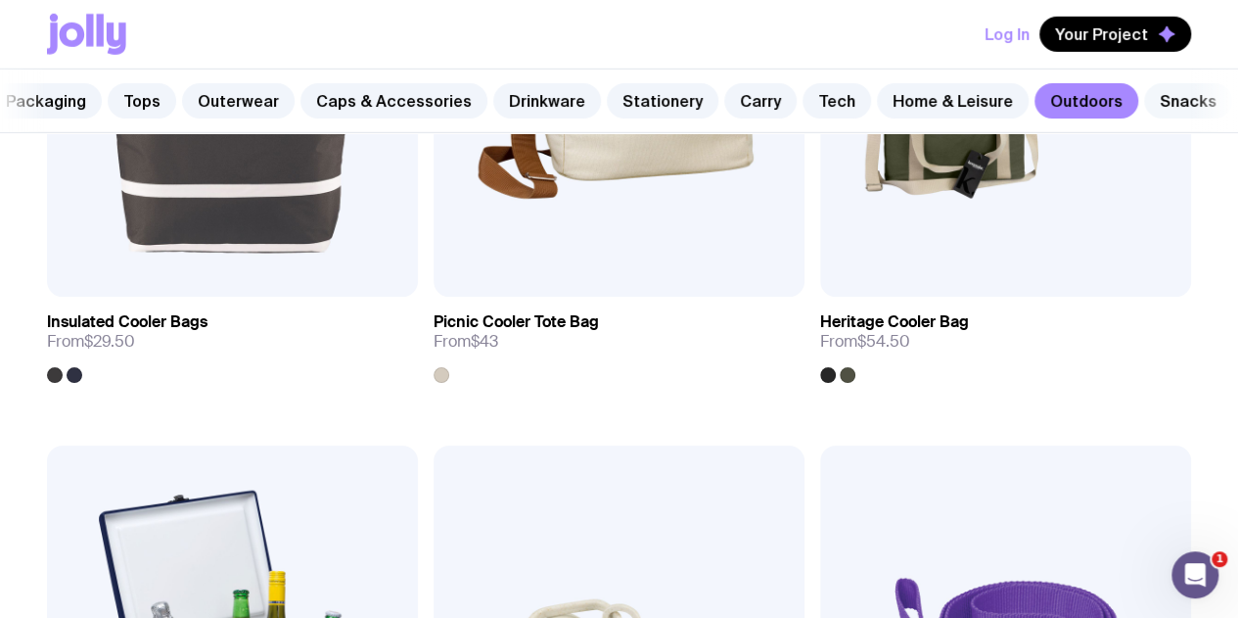
click at [1149, 104] on link "Snacks" at bounding box center [1188, 100] width 88 height 35
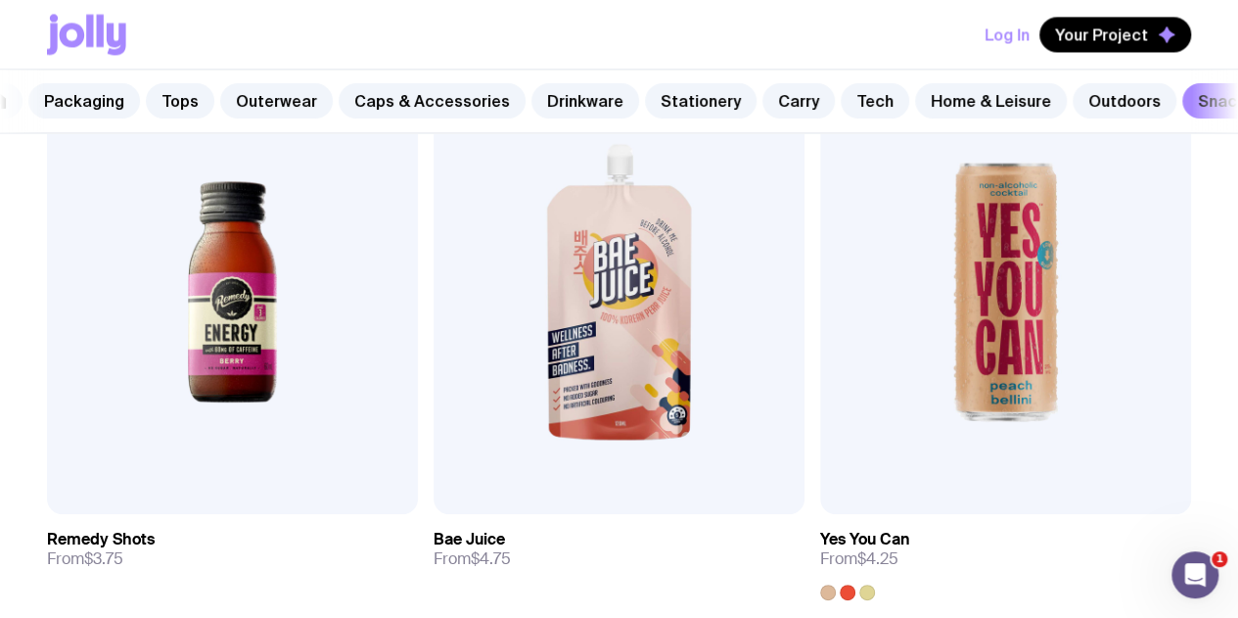
scroll to position [0, 53]
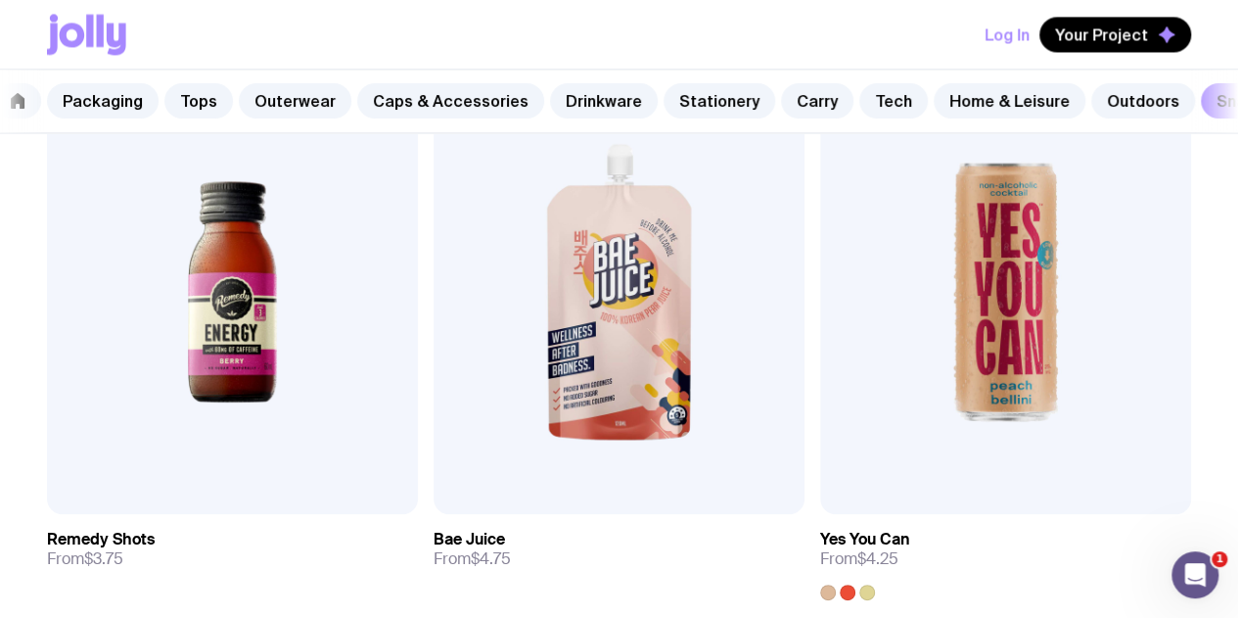
click at [31, 133] on nav "Packaging Tops Outerwear Caps & Accessories Drinkware Stationery Carry Tech Hom…" at bounding box center [619, 101] width 1238 height 64
click at [23, 133] on nav "Packaging Tops Outerwear Caps & Accessories Drinkware Stationery Carry Tech Hom…" at bounding box center [619, 101] width 1238 height 64
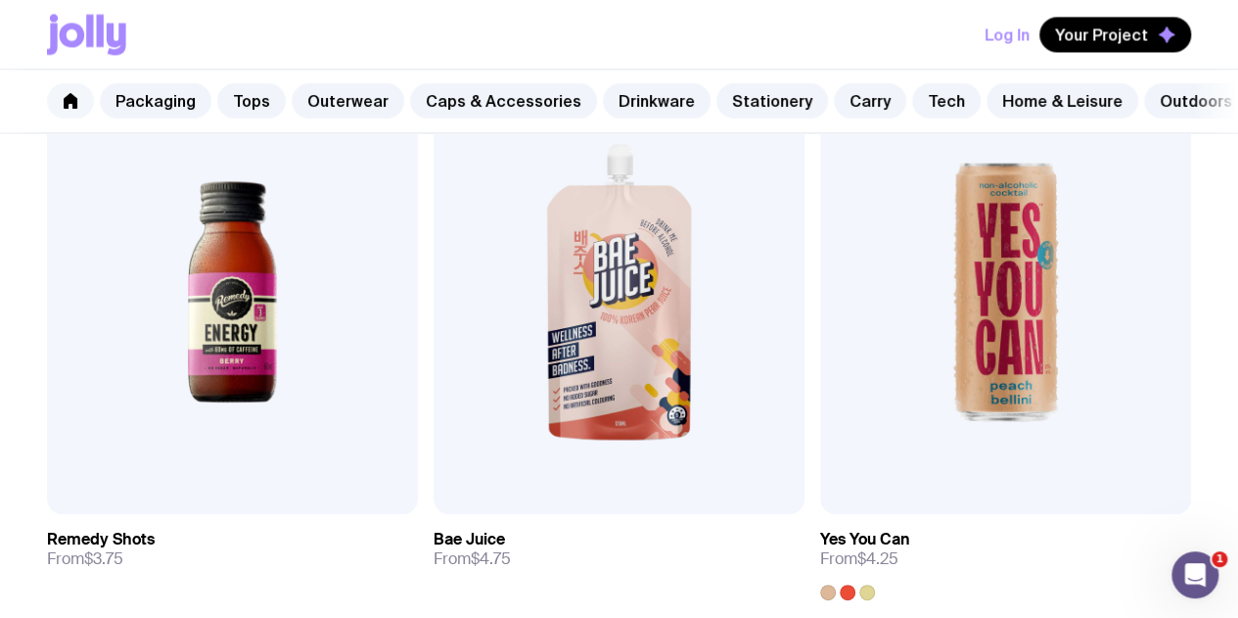
click at [67, 98] on icon at bounding box center [71, 101] width 14 height 16
